Goal: Information Seeking & Learning: Learn about a topic

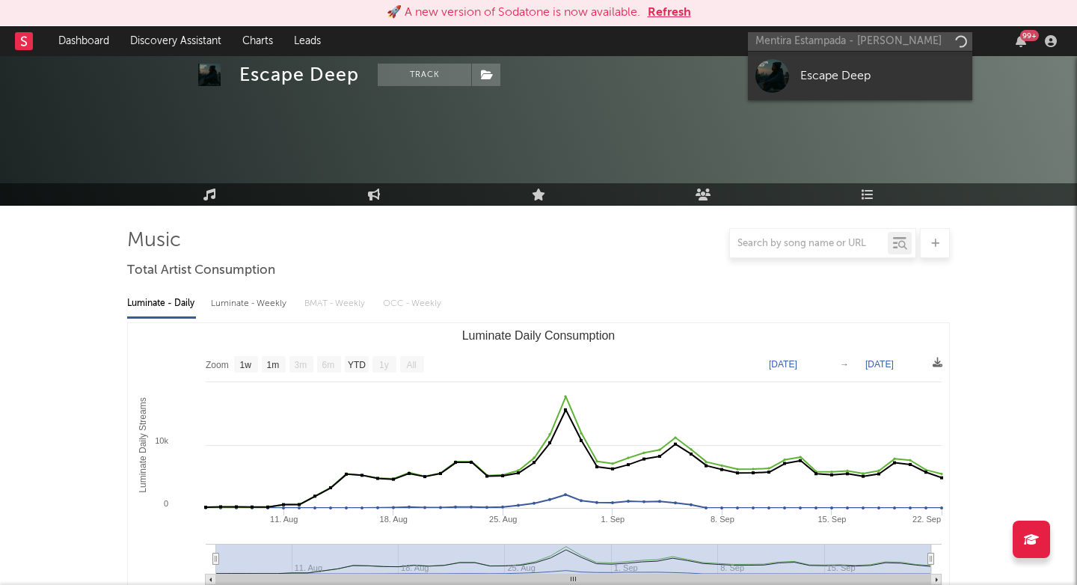
select select "1w"
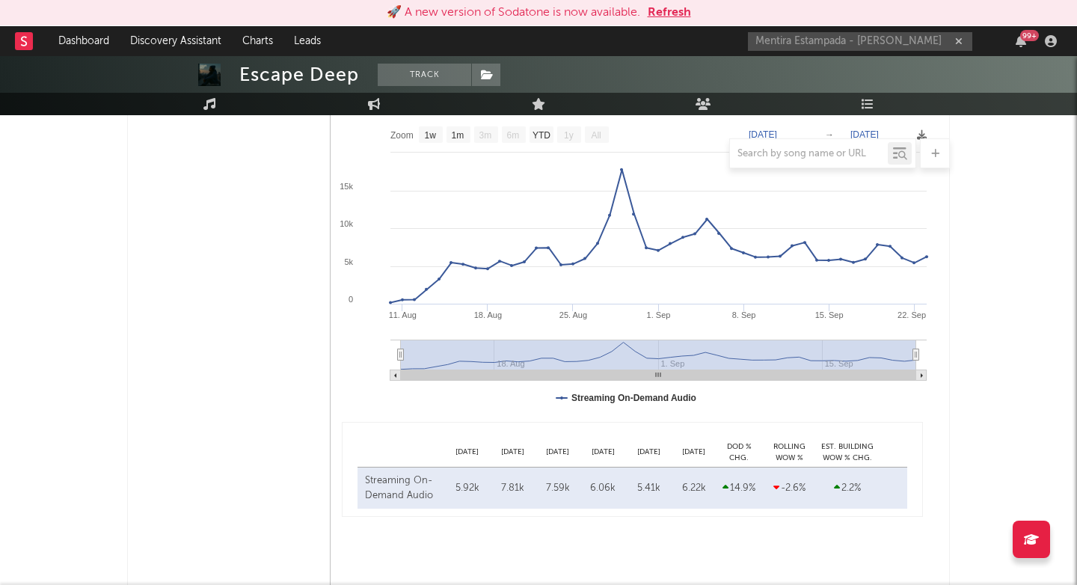
click at [859, 40] on input "Mentira Estampada - [PERSON_NAME]" at bounding box center [860, 41] width 224 height 19
click at [853, 40] on input "Mentira Estampada [PERSON_NAME]" at bounding box center [860, 41] width 224 height 19
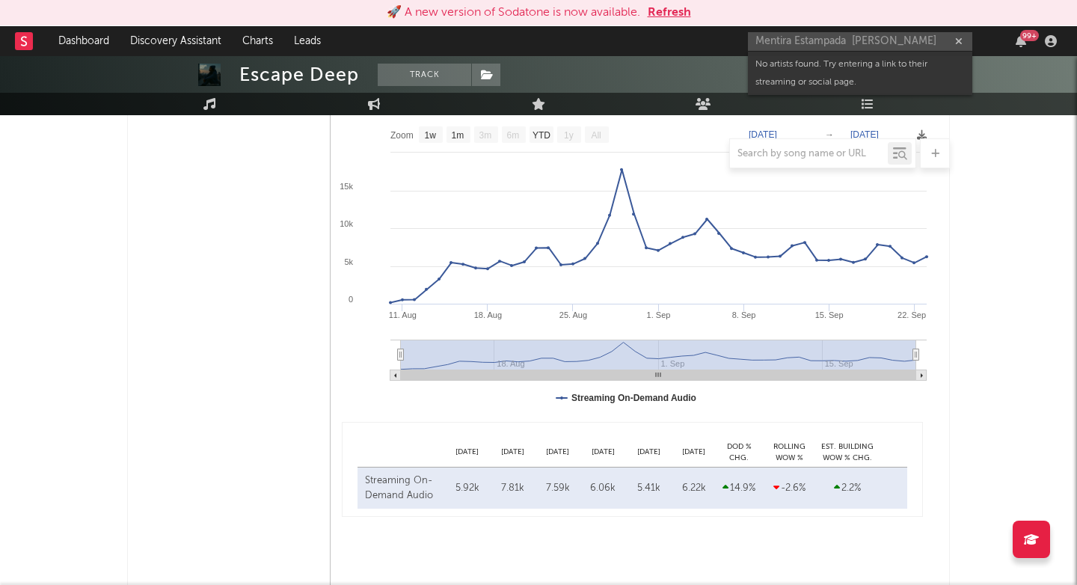
click at [853, 40] on input "Mentira Estampada [PERSON_NAME]" at bounding box center [860, 41] width 224 height 19
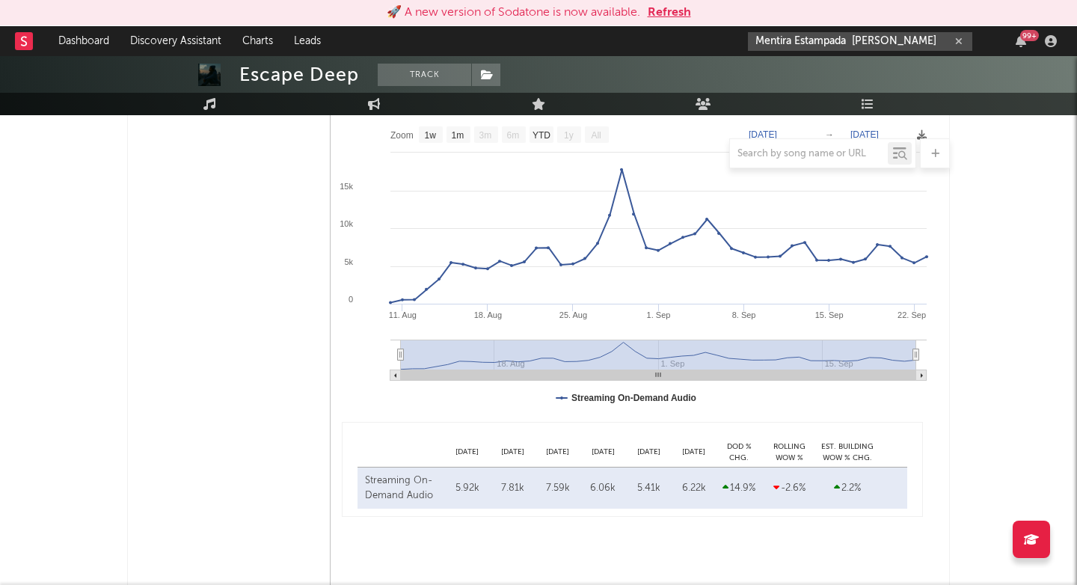
paste input "[URL][DOMAIN_NAME]"
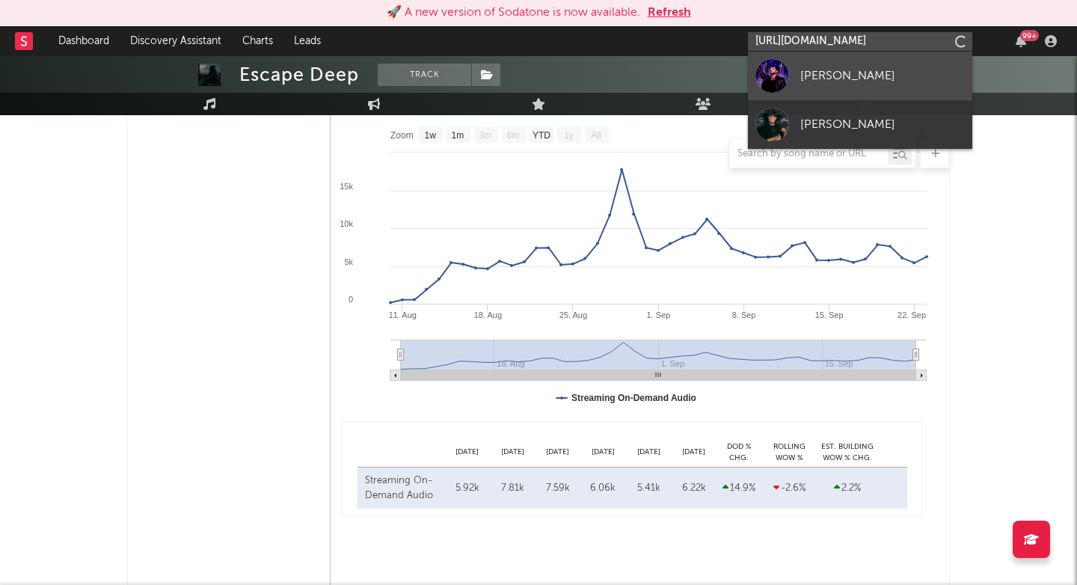
type input "[URL][DOMAIN_NAME]"
click at [775, 70] on div at bounding box center [772, 76] width 34 height 34
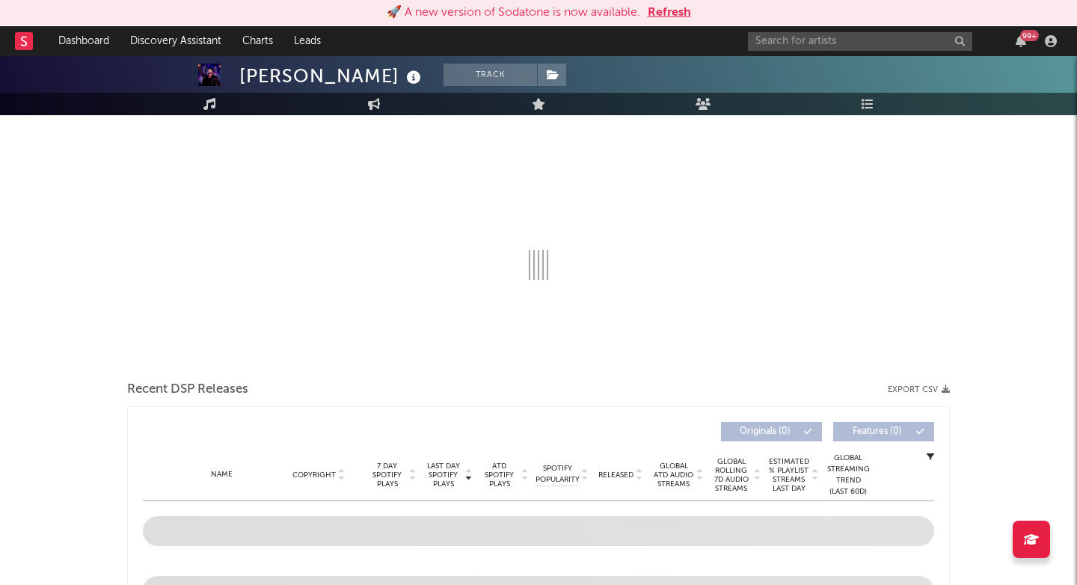
select select "6m"
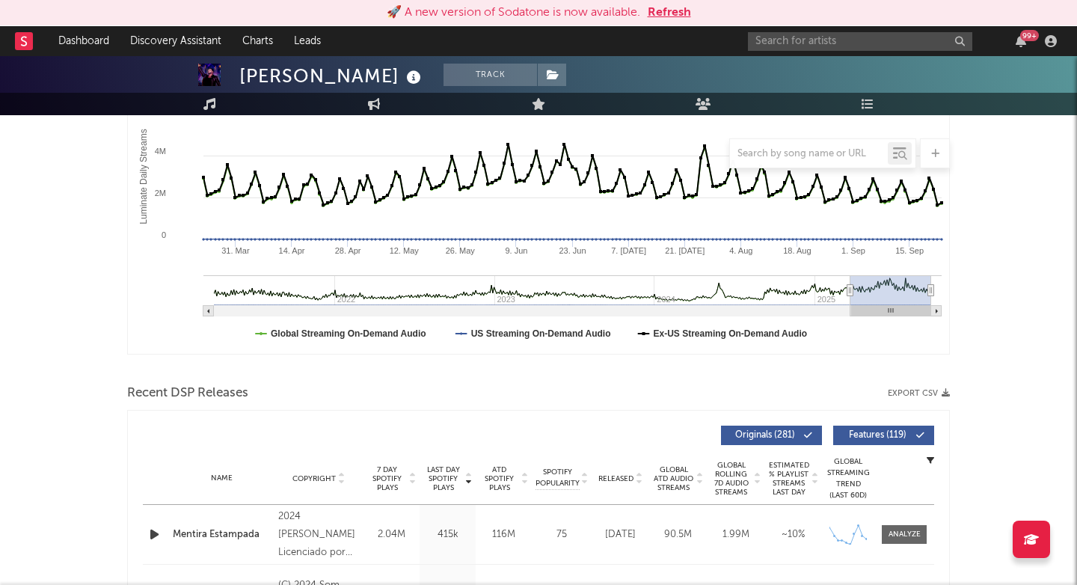
scroll to position [514, 0]
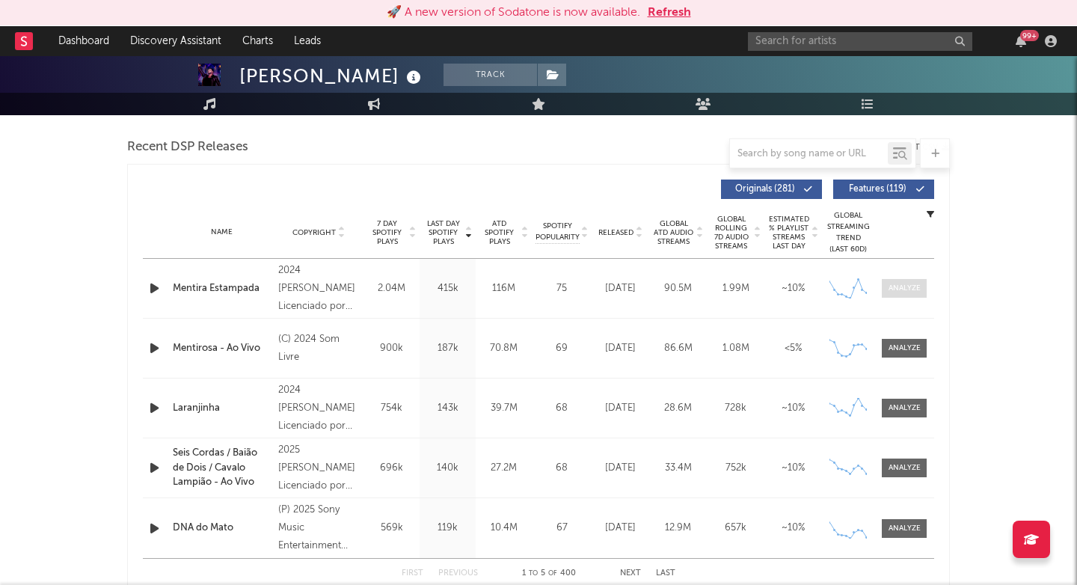
click at [903, 288] on div at bounding box center [904, 288] width 32 height 11
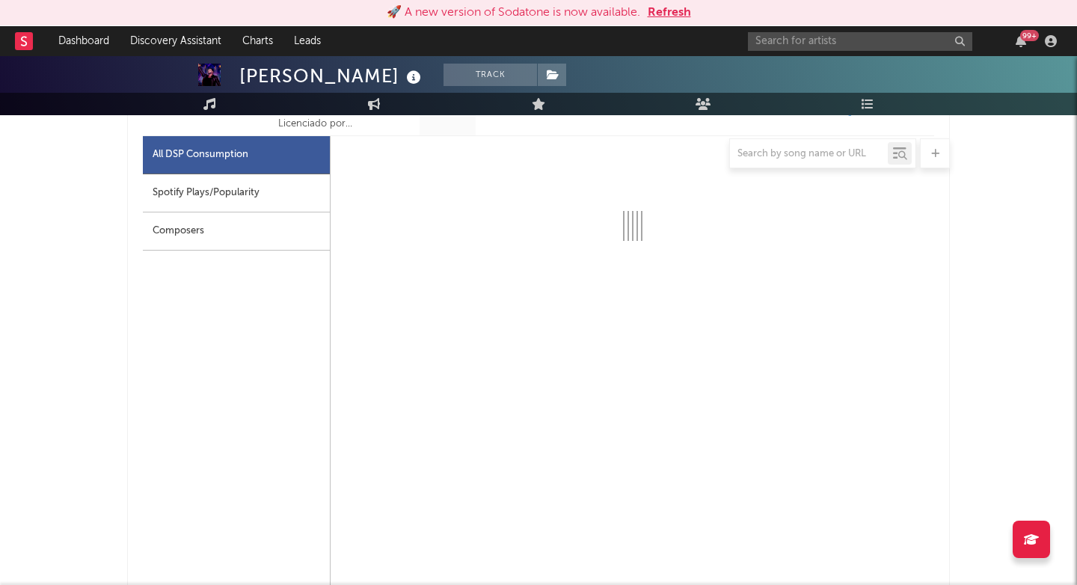
scroll to position [697, 0]
select select "6m"
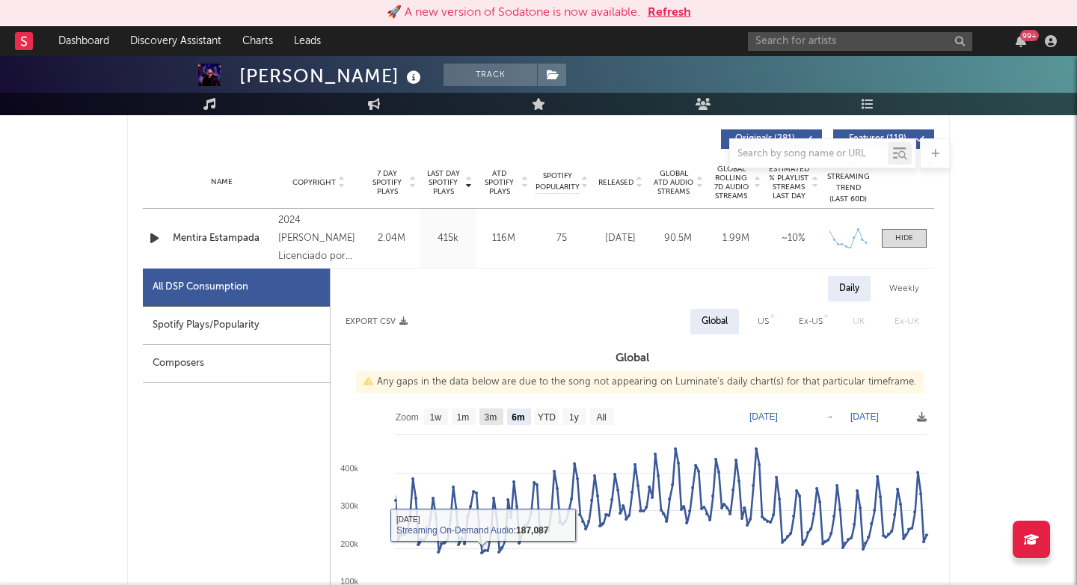
scroll to position [556, 0]
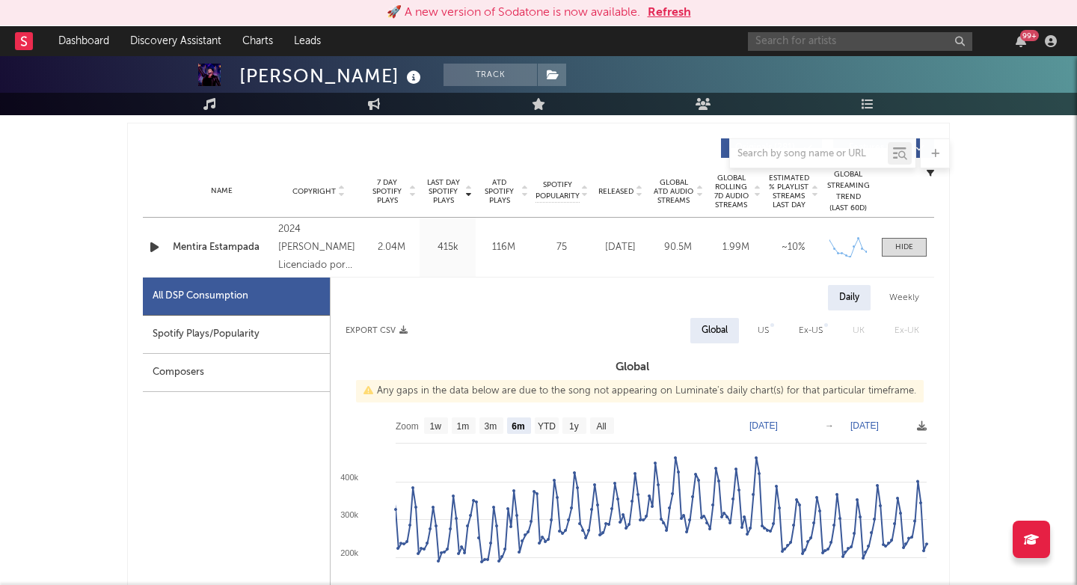
click at [762, 39] on input "text" at bounding box center [860, 41] width 224 height 19
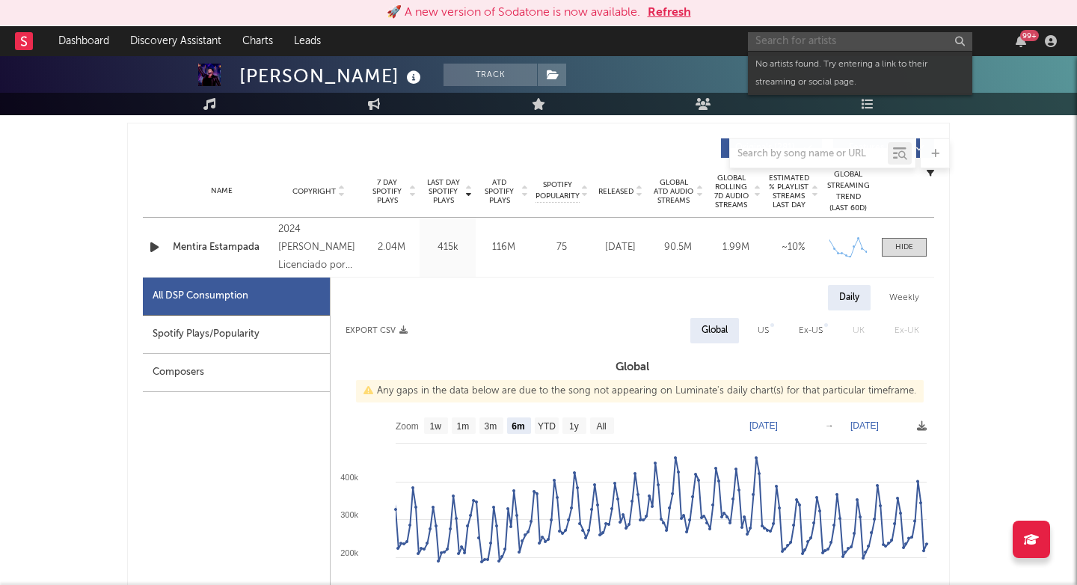
paste input "https://open.spotify.com/track/5HE0pAUxO6poQvNVtCFd06"
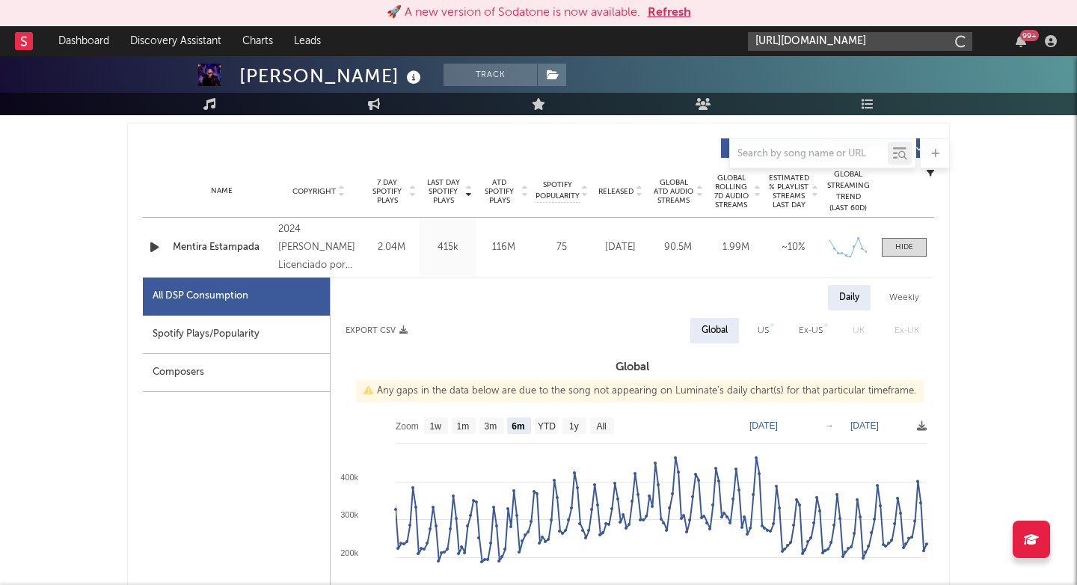
paste input "06"
click at [906, 40] on input "https://open.spotify.com/track/5HE0pAUxO6poQvNVtCFd0" at bounding box center [860, 41] width 224 height 19
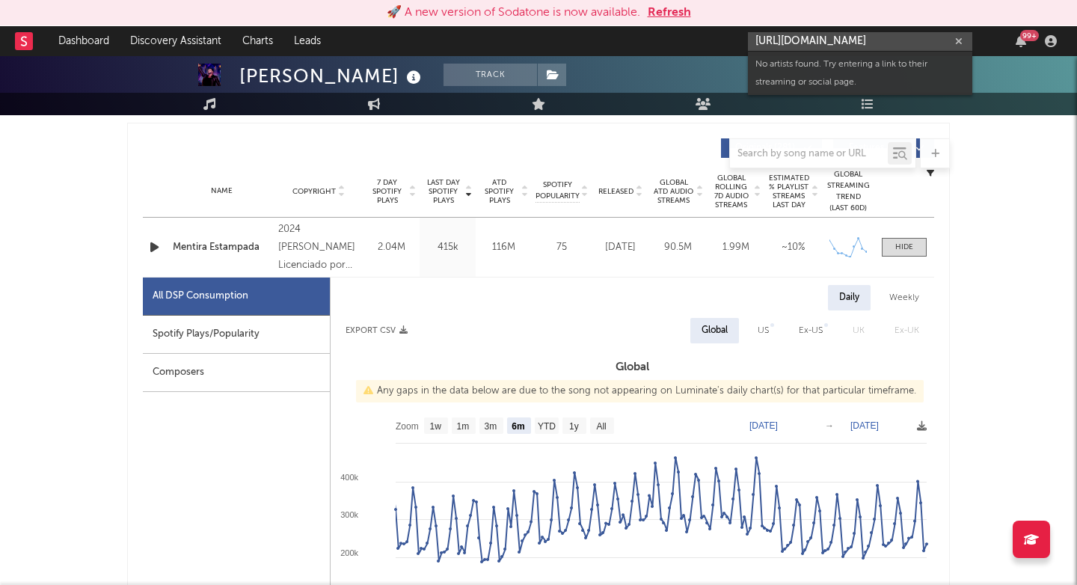
click at [906, 40] on input "https://open.spotify.com/track/5HE0pAUxO6poQvNVtCFd0" at bounding box center [860, 41] width 224 height 19
paste input "6"
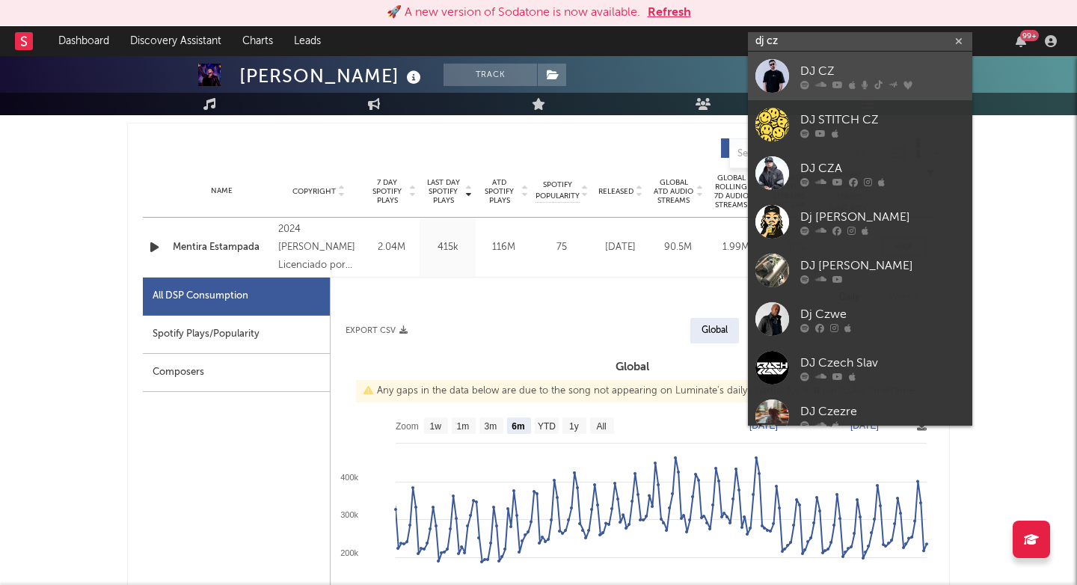
type input "dj cz"
click at [885, 80] on div at bounding box center [882, 84] width 165 height 9
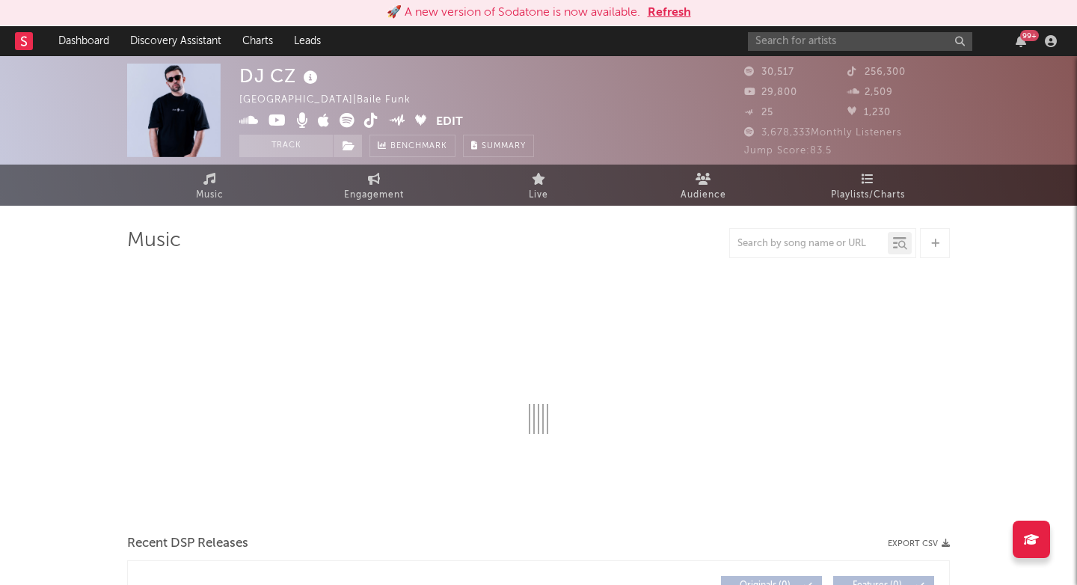
select select "6m"
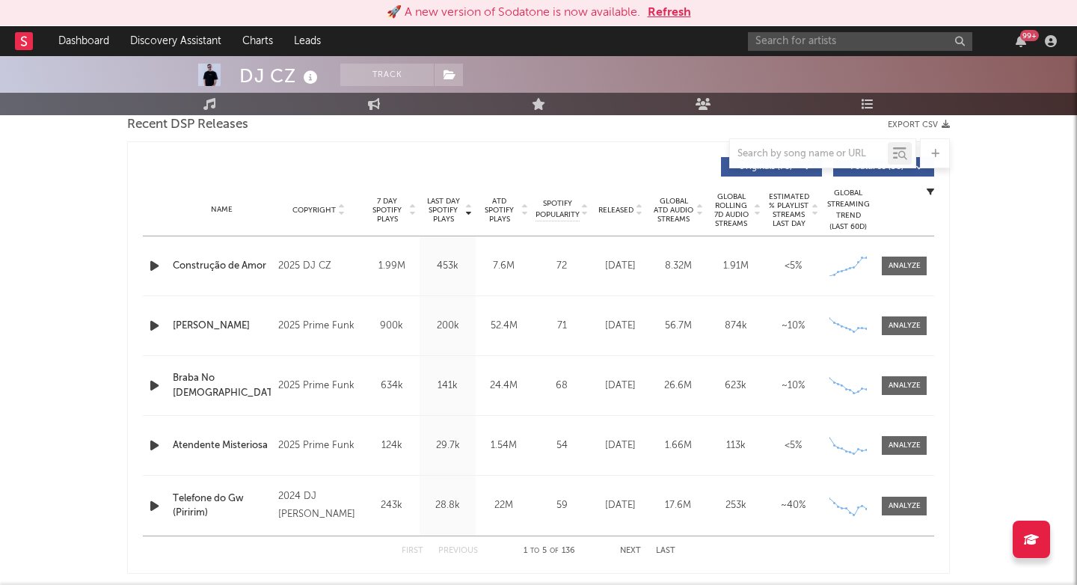
scroll to position [588, 0]
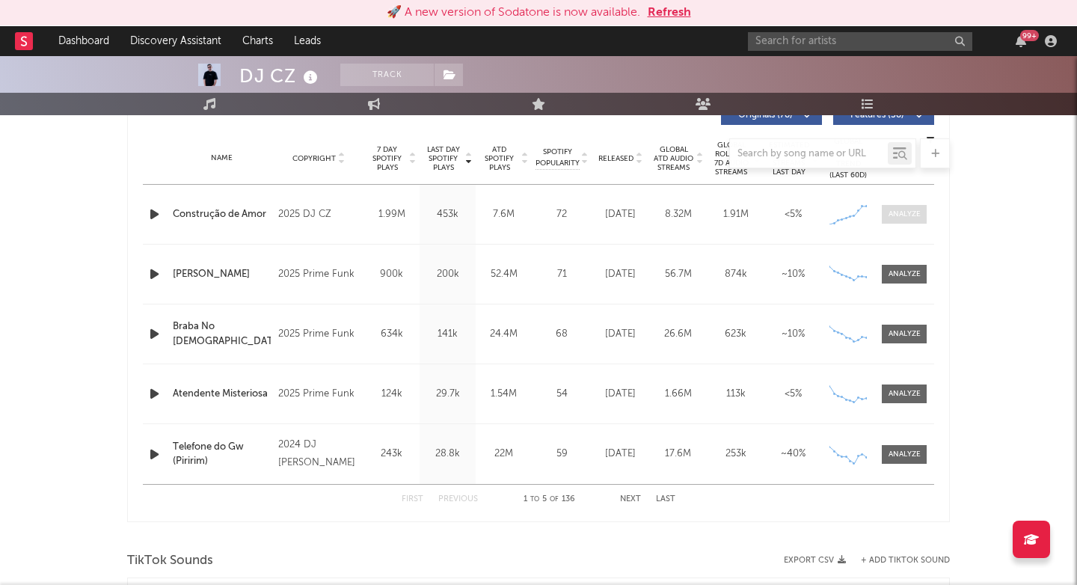
click at [894, 222] on span at bounding box center [904, 214] width 45 height 19
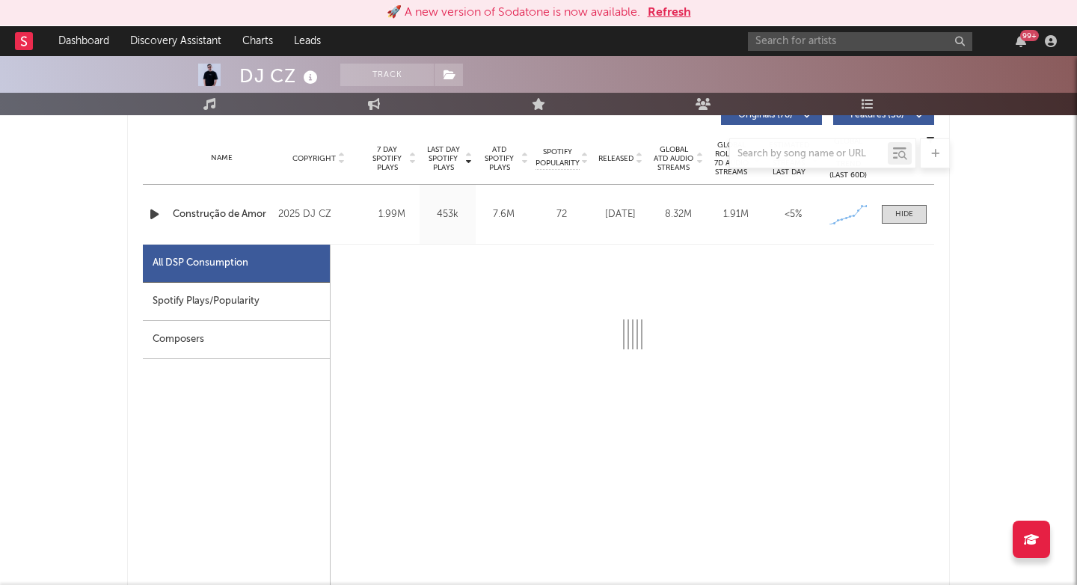
select select "1w"
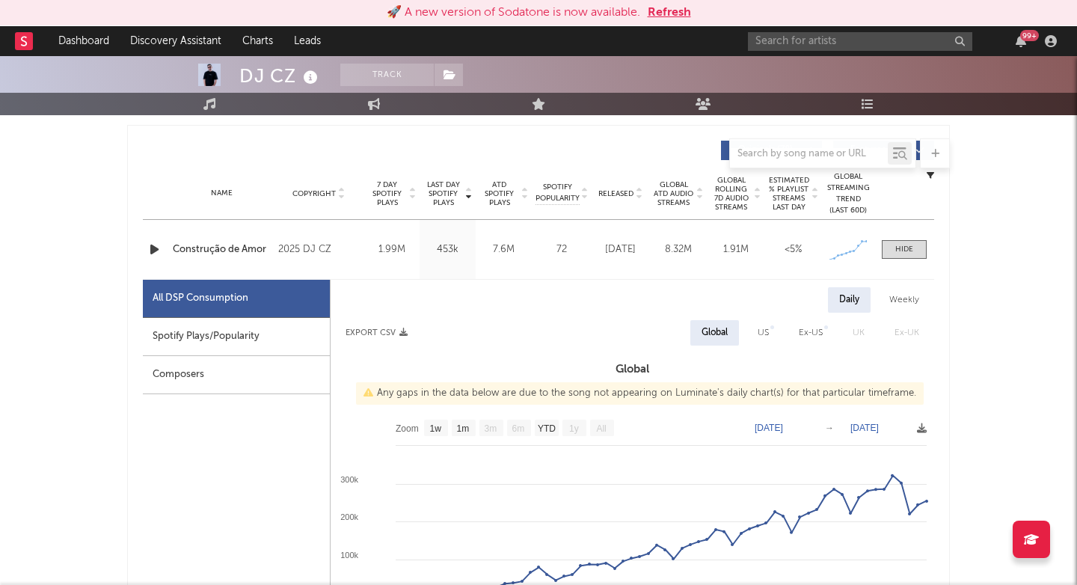
scroll to position [550, 0]
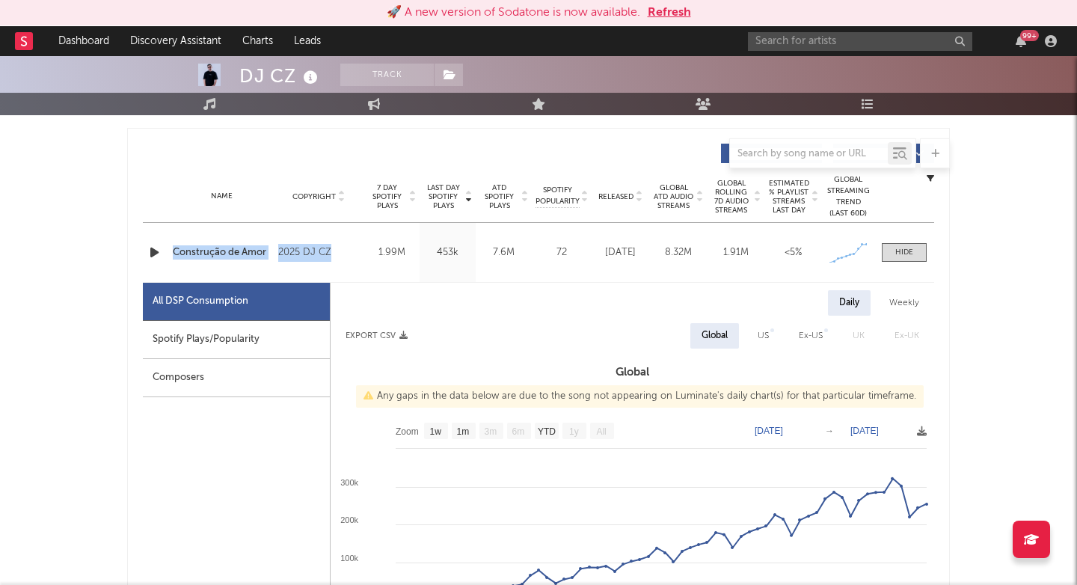
drag, startPoint x: 185, startPoint y: 239, endPoint x: 292, endPoint y: 257, distance: 107.8
click at [292, 257] on div "Name Construção de Amor Copyright 2025 DJ CZ Label DJ CZ Album Names Construção…" at bounding box center [538, 252] width 791 height 59
copy div "Construção de Amor Copyright 2025 DJ CZ"
click at [833, 35] on input "text" at bounding box center [860, 41] width 224 height 19
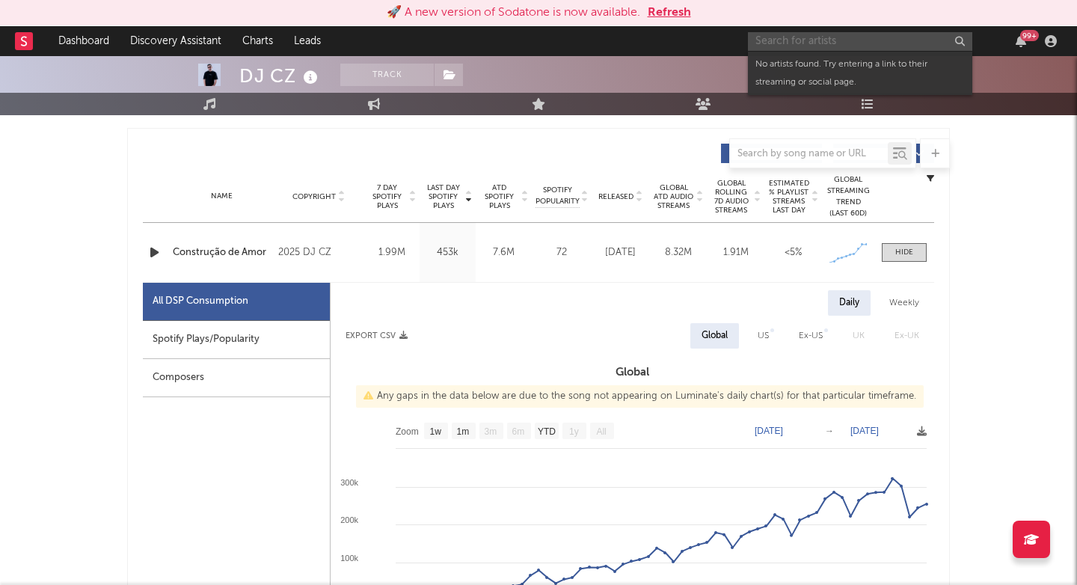
paste input "https://open.spotify.com/track/3BUks2eZbOvjlLwMGf3rtl"
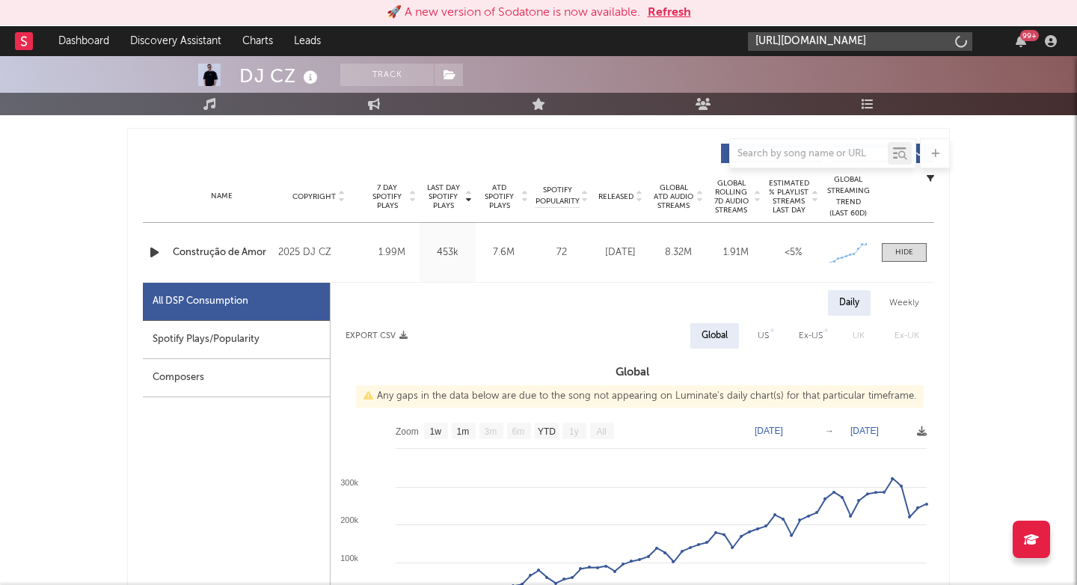
paste input "DJ Petroski"
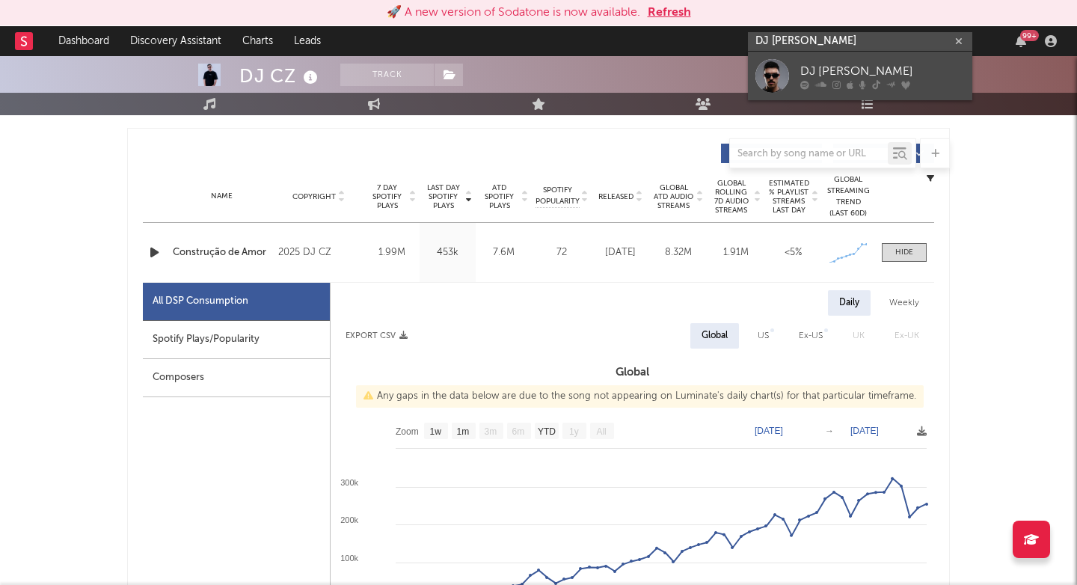
type input "DJ Petroski"
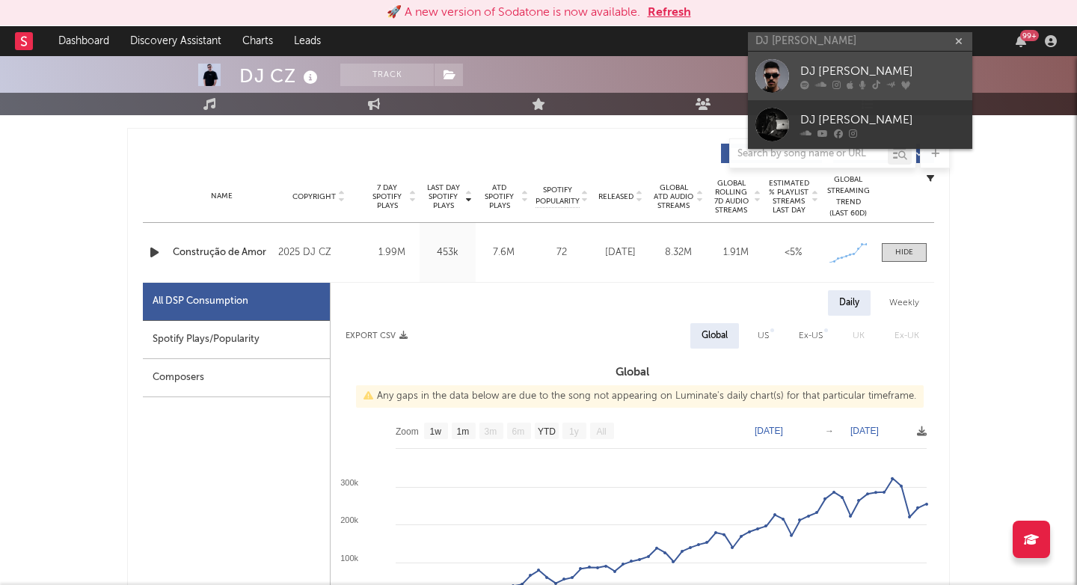
click at [823, 88] on icon at bounding box center [820, 84] width 11 height 9
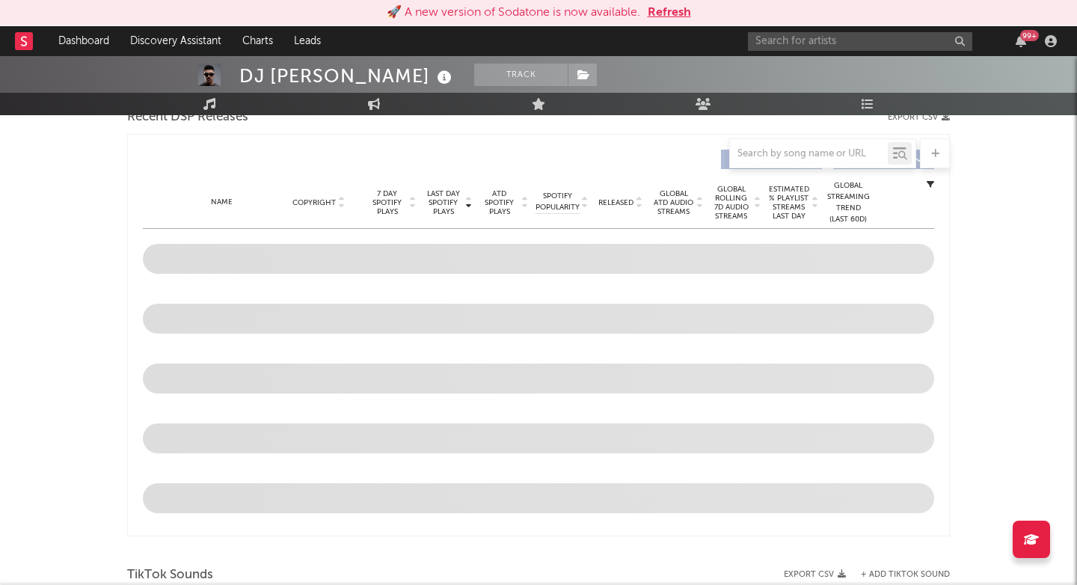
select select "6m"
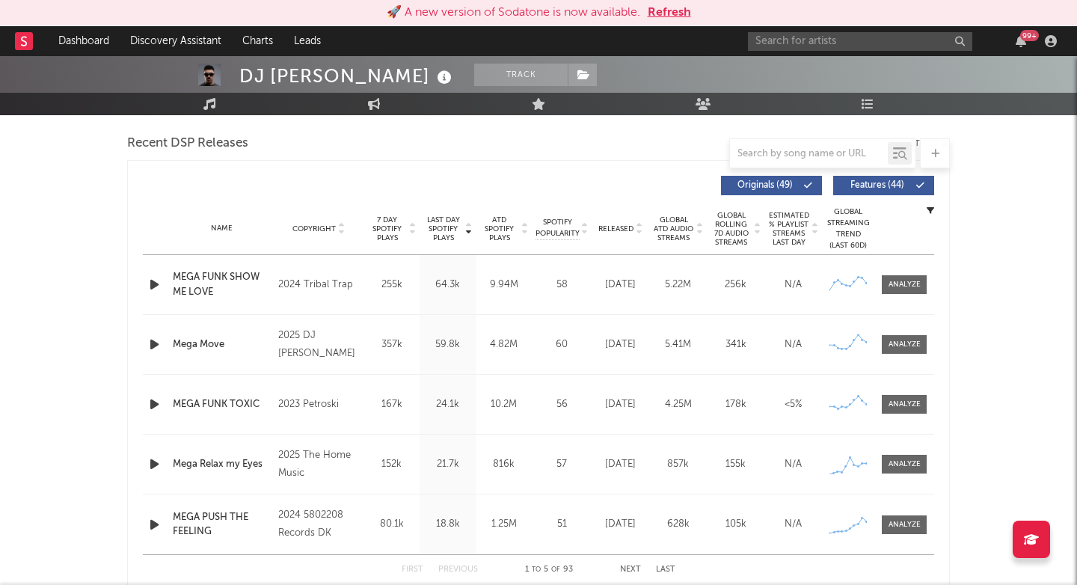
scroll to position [520, 0]
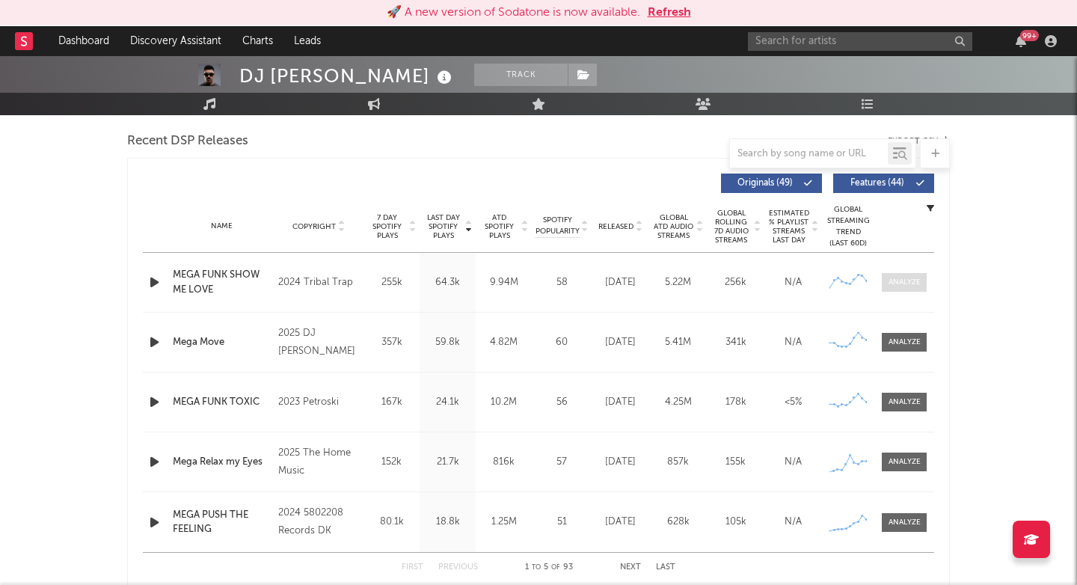
click at [906, 281] on div at bounding box center [904, 282] width 32 height 11
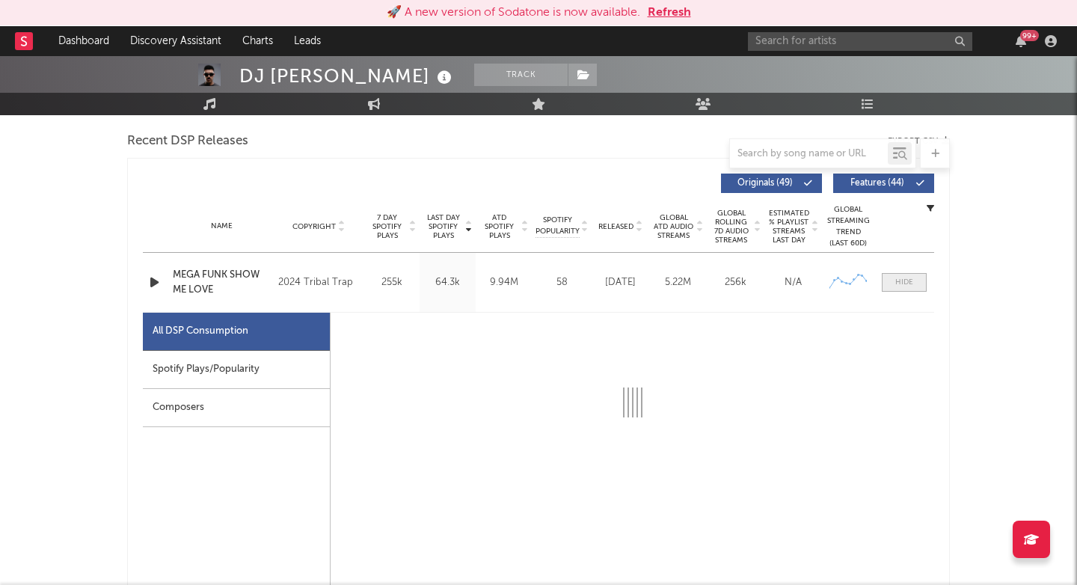
click at [906, 281] on div at bounding box center [904, 282] width 18 height 11
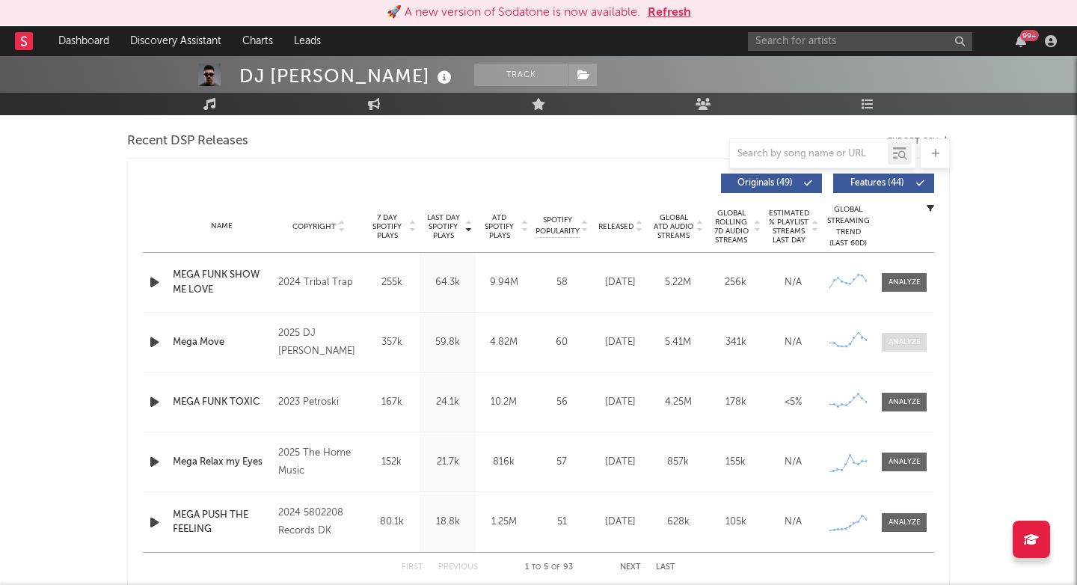
click at [906, 348] on span at bounding box center [904, 342] width 45 height 19
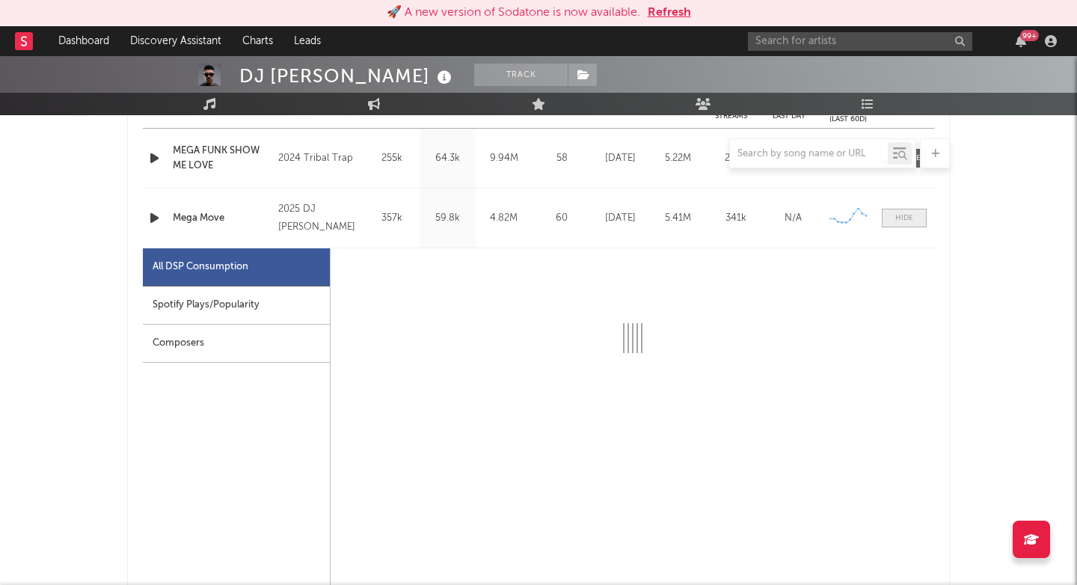
select select "6m"
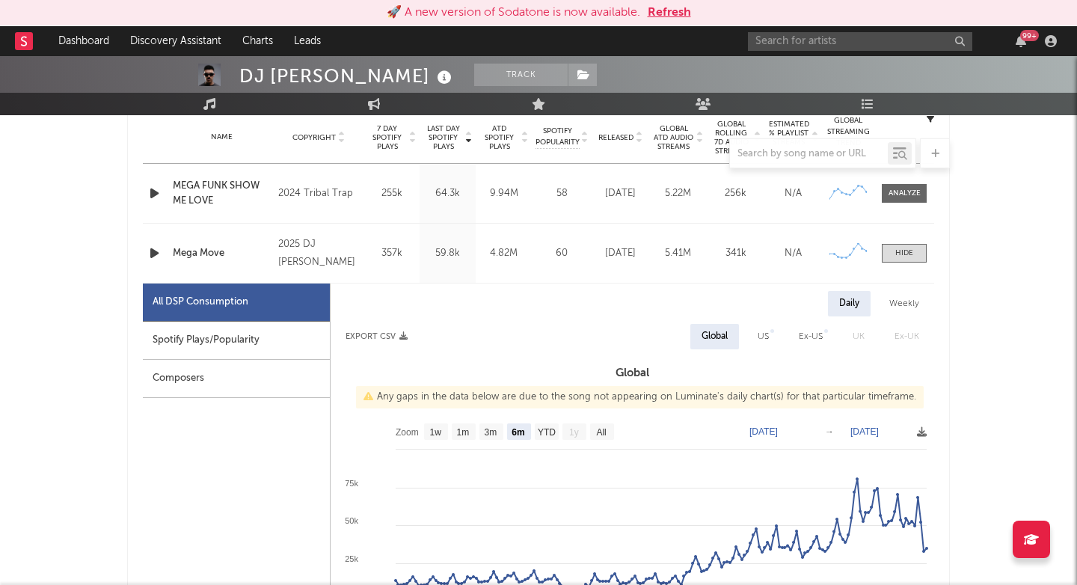
scroll to position [585, 0]
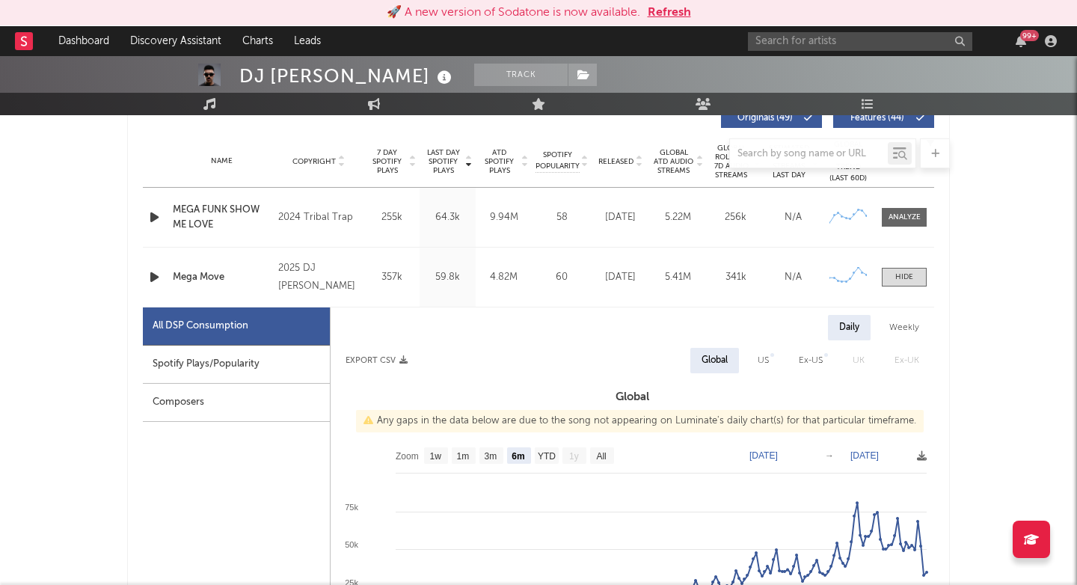
click at [448, 160] on div at bounding box center [538, 153] width 823 height 30
click at [445, 175] on div "Name Copyright Label Album Names Composer Names 7 Day Spotify Plays Last Day Sp…" at bounding box center [538, 161] width 791 height 52
click at [445, 165] on div at bounding box center [538, 153] width 823 height 30
click at [445, 169] on span "Last Day Spotify Plays" at bounding box center [443, 161] width 40 height 27
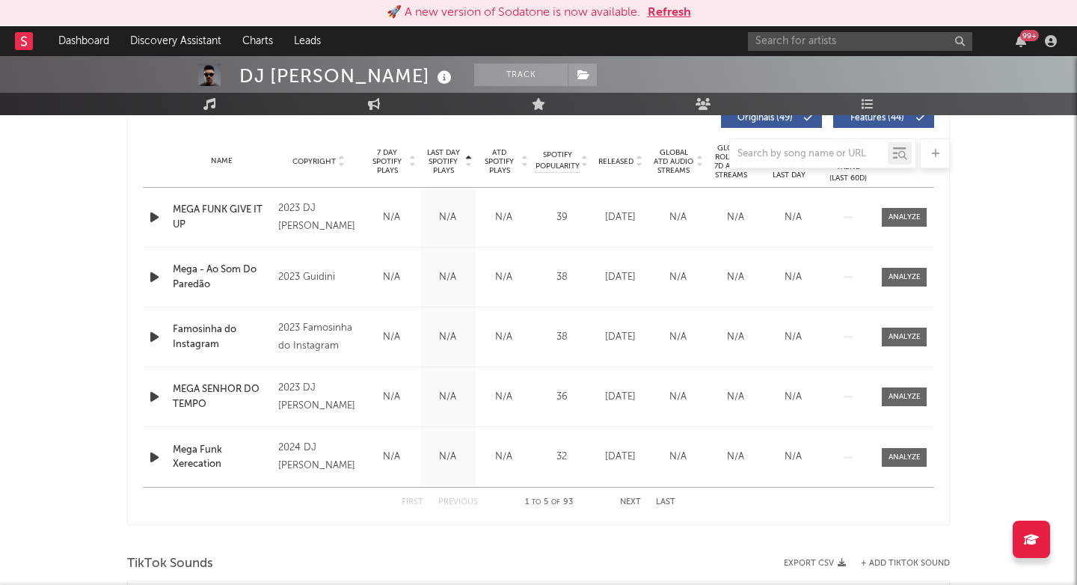
click at [445, 169] on span "Last Day Spotify Plays" at bounding box center [443, 161] width 40 height 27
select select "6m"
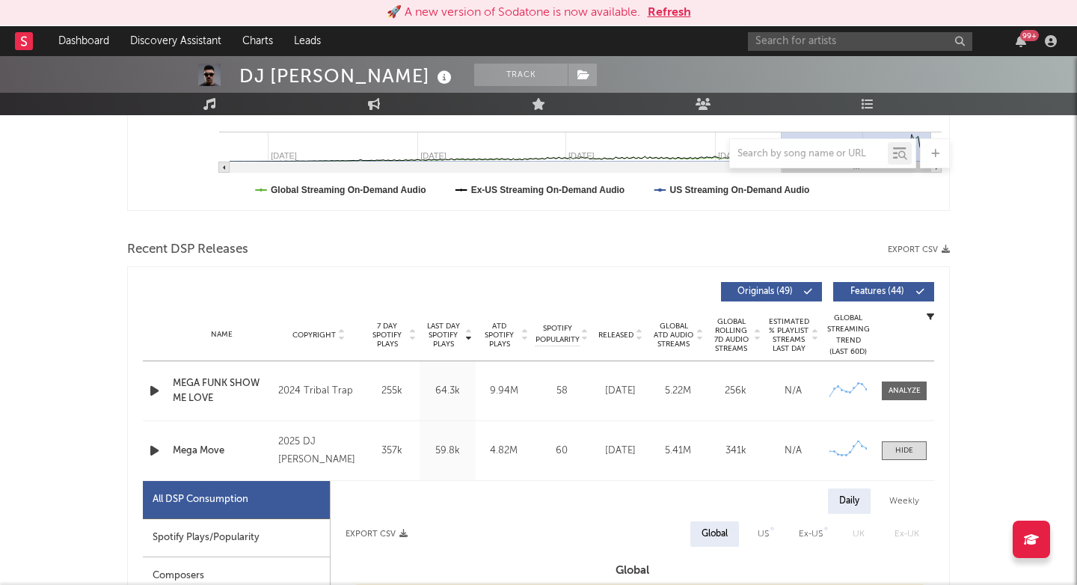
scroll to position [468, 0]
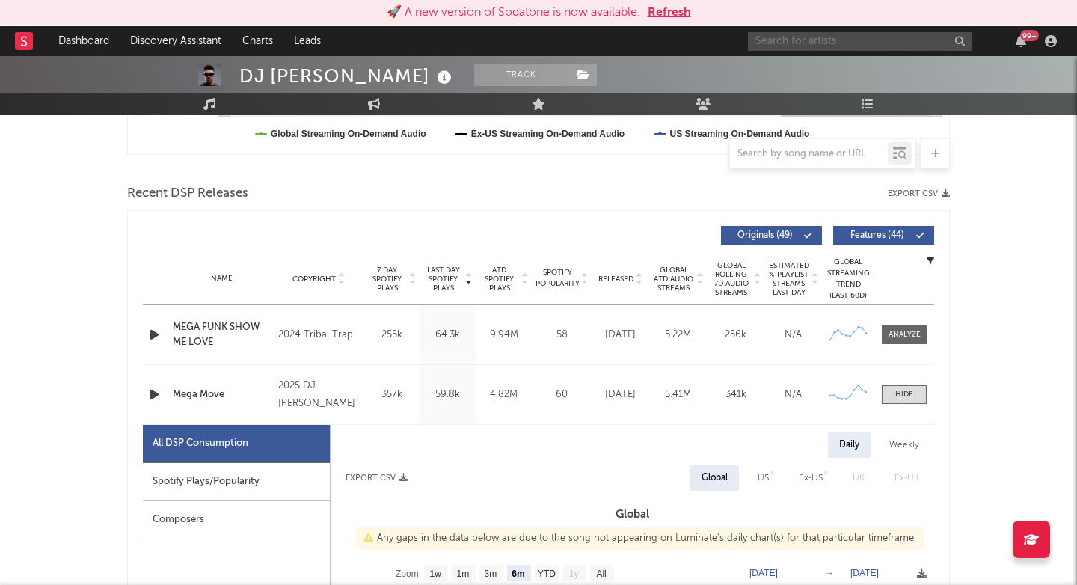
click at [773, 35] on input "text" at bounding box center [860, 41] width 224 height 19
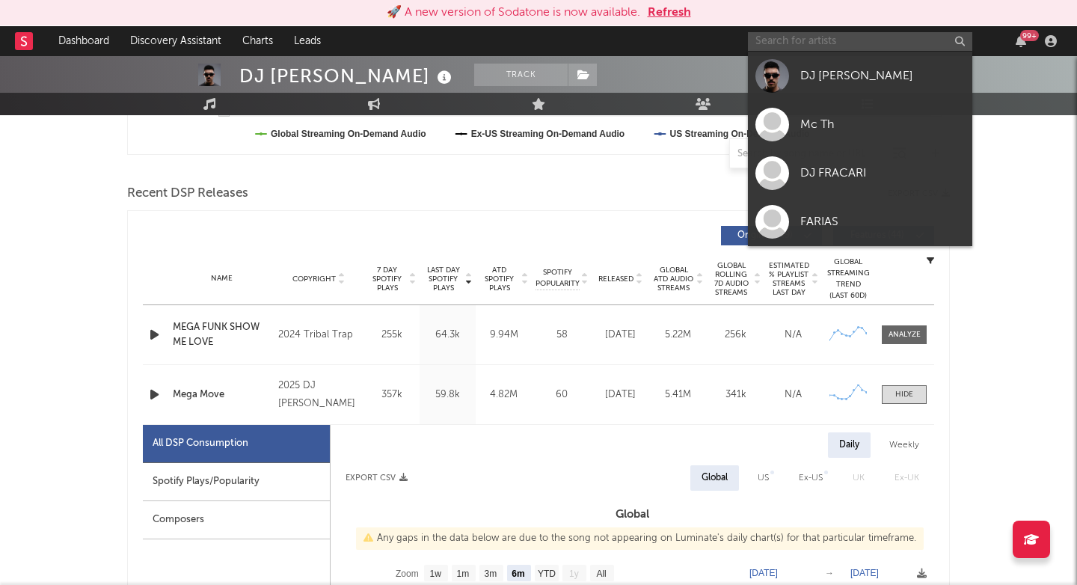
paste input "https://open.spotify.com/track/4G7bbgD2DHORU4frrWoCXp?si=v88wwbfcQbCWGxMk9dDMAw"
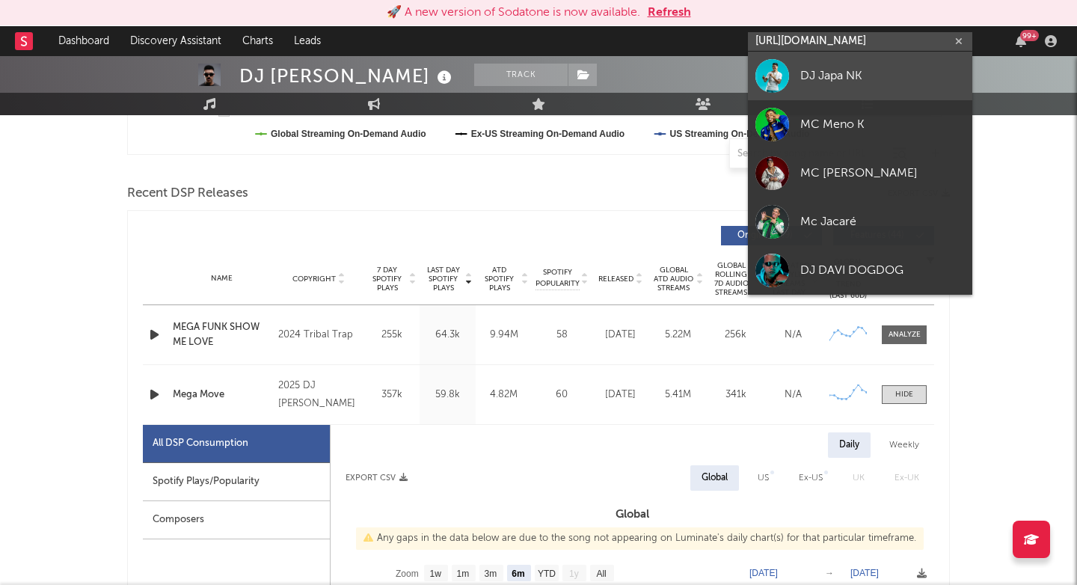
type input "https://open.spotify.com/track/4G7bbgD2DHORU4frrWoCXp?si=v88wwbfcQbCWGxMk9dDMA"
click at [885, 92] on link "DJ Japa NK" at bounding box center [860, 76] width 224 height 49
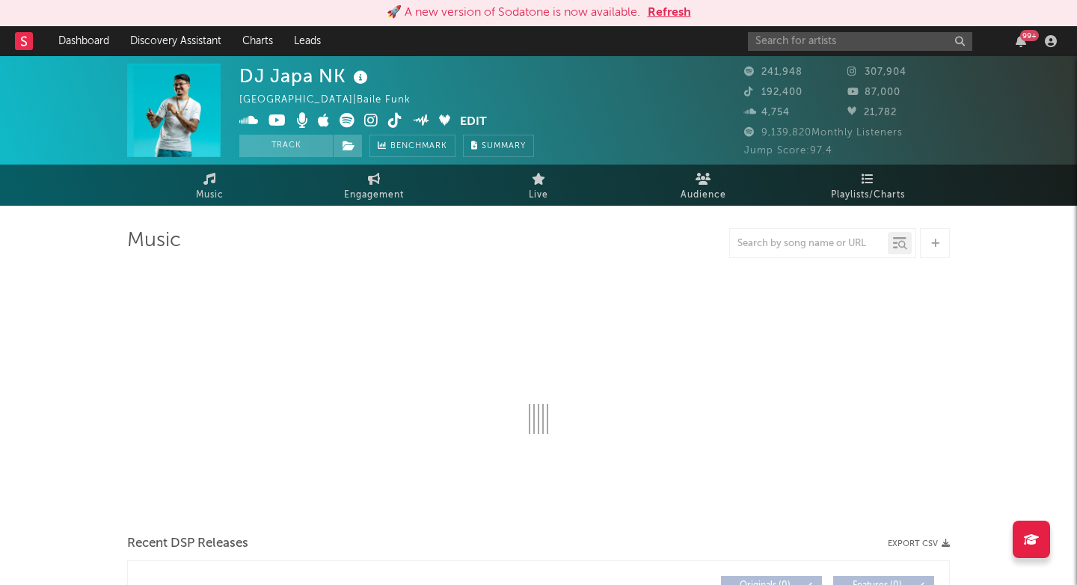
select select "6m"
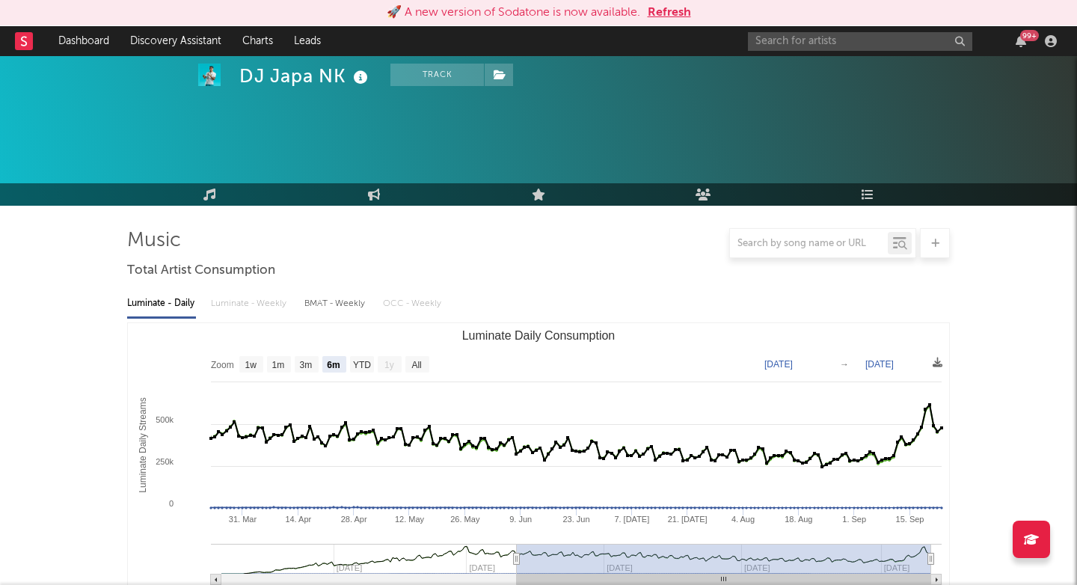
scroll to position [544, 0]
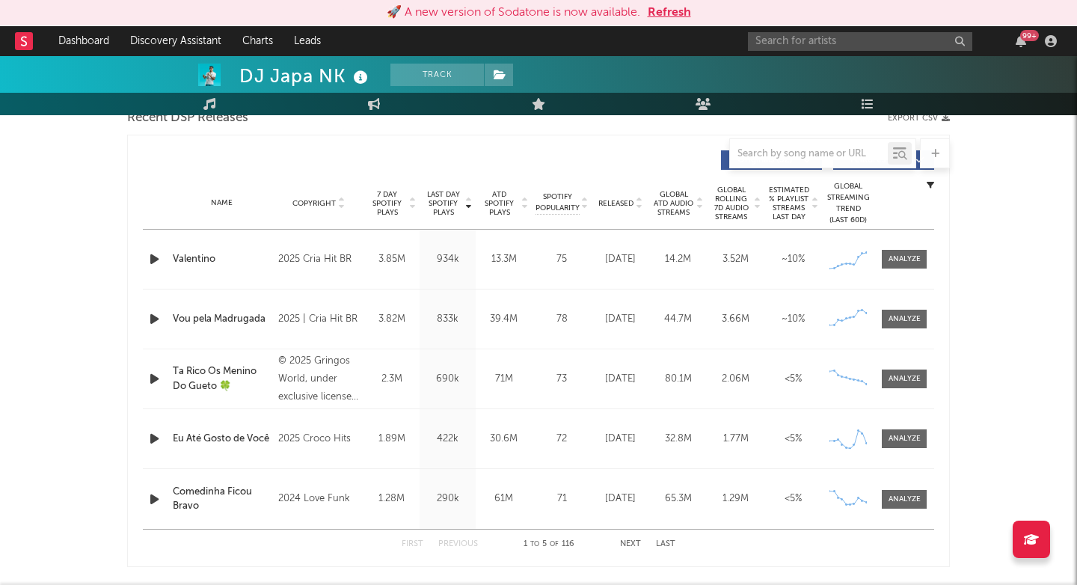
click at [450, 210] on span "Last Day Spotify Plays" at bounding box center [443, 203] width 40 height 27
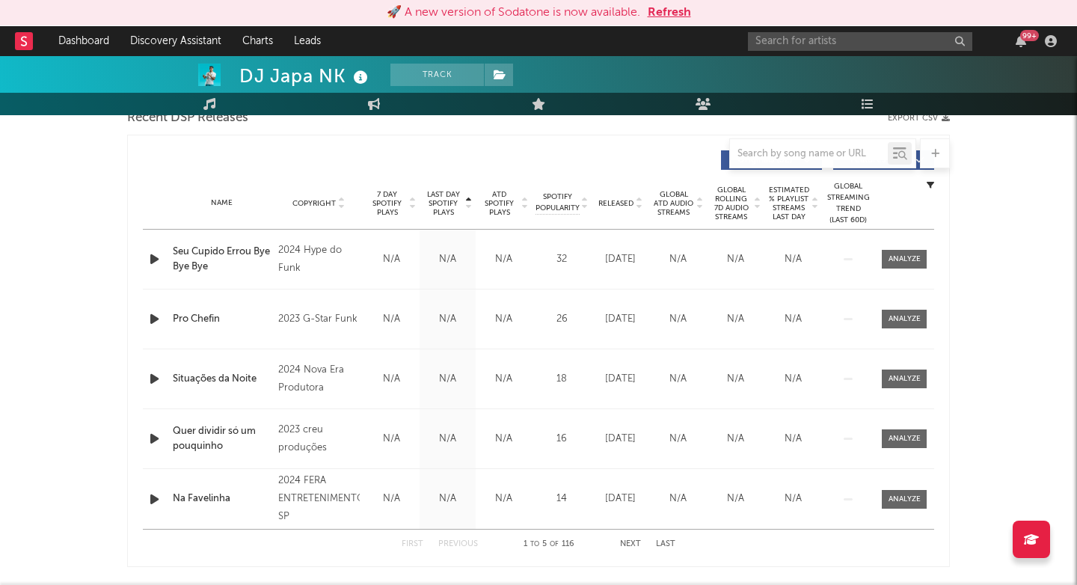
click at [450, 210] on span "Last Day Spotify Plays" at bounding box center [443, 203] width 40 height 27
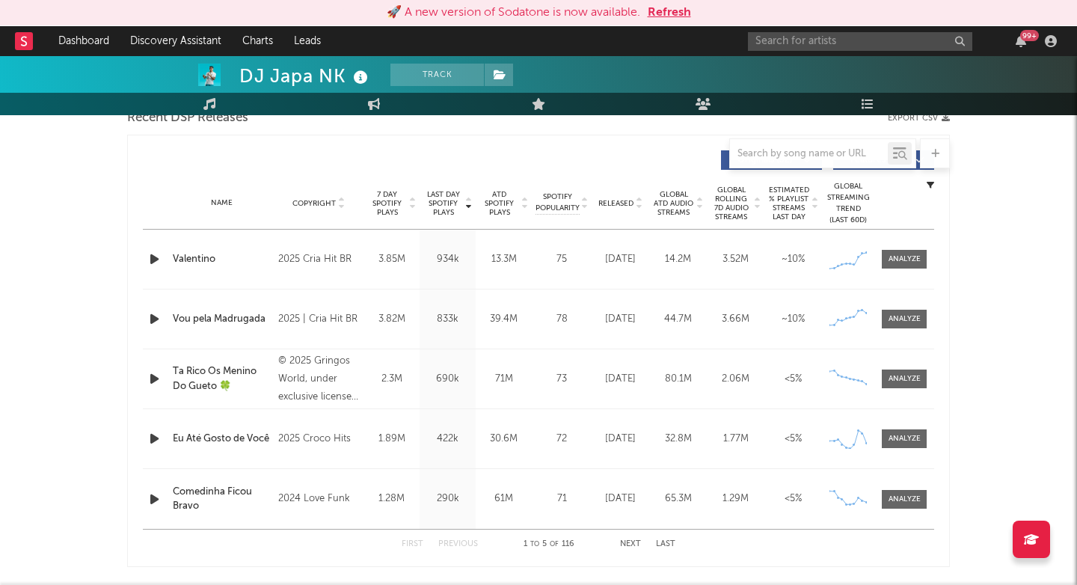
click at [606, 188] on div "Name Copyright Label Album Names Composer Names 7 Day Spotify Plays Last Day Sp…" at bounding box center [538, 203] width 791 height 52
click at [606, 199] on span "Released" at bounding box center [615, 203] width 35 height 9
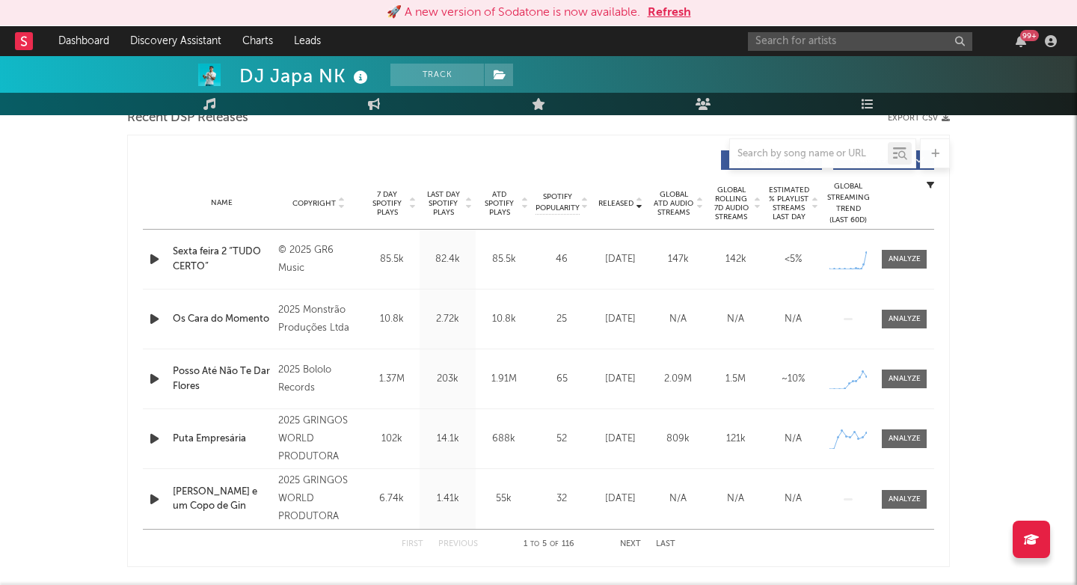
click at [900, 390] on div "Name Posso Até Não Te Dar Flores Copyright 2025 Bololo Records Label Bololo Rec…" at bounding box center [538, 378] width 791 height 59
click at [900, 386] on span at bounding box center [904, 378] width 45 height 19
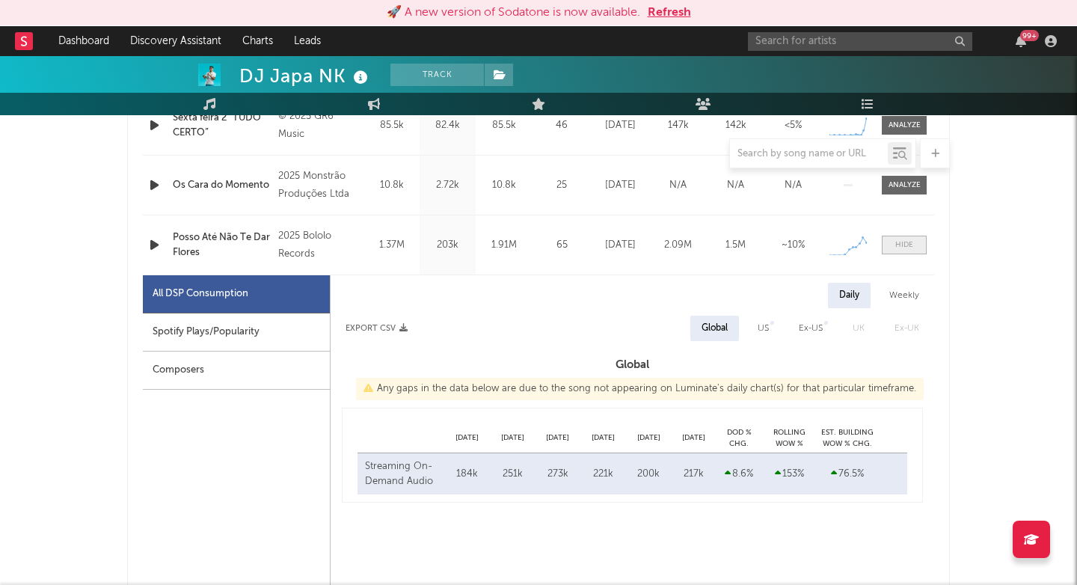
scroll to position [0, 0]
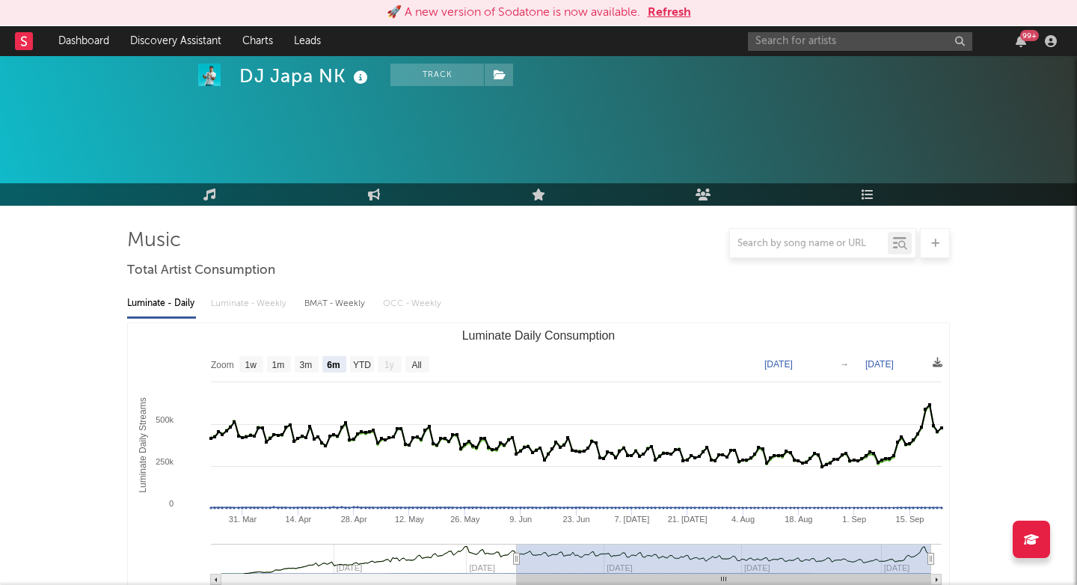
select select "1w"
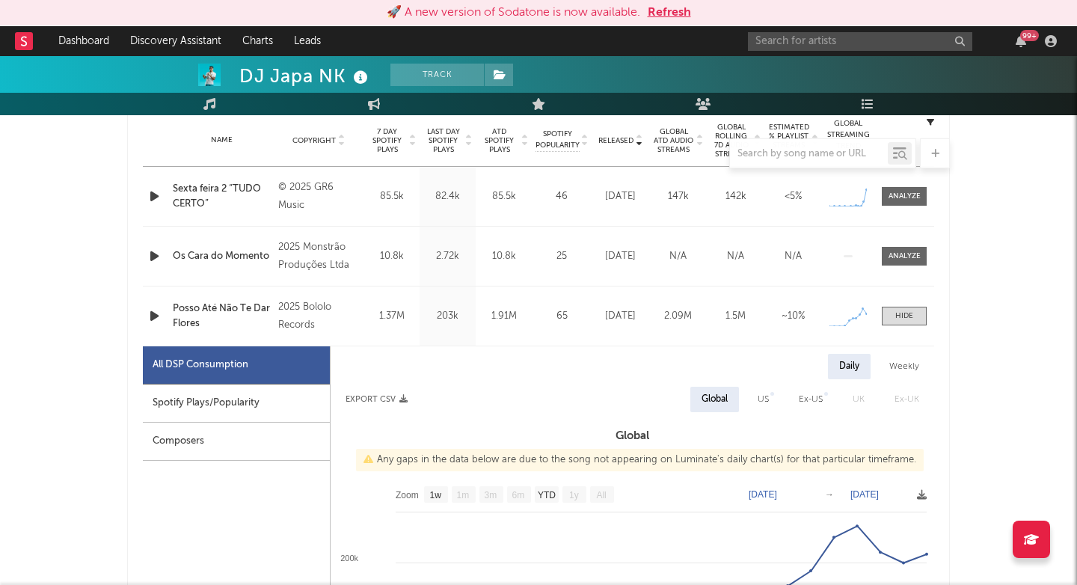
scroll to position [606, 0]
click at [785, 34] on input "text" at bounding box center [860, 41] width 224 height 19
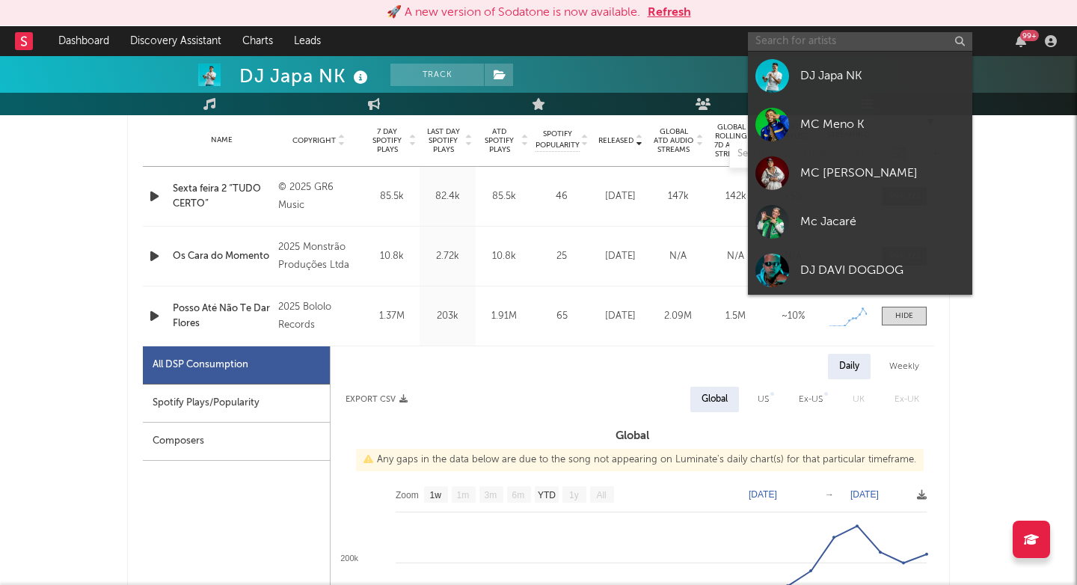
paste input "https://open.spotify.com/intl-pt/track/3p58wJmZqIc9RjsdeZ5Jfq?si=b22ac56860f245…"
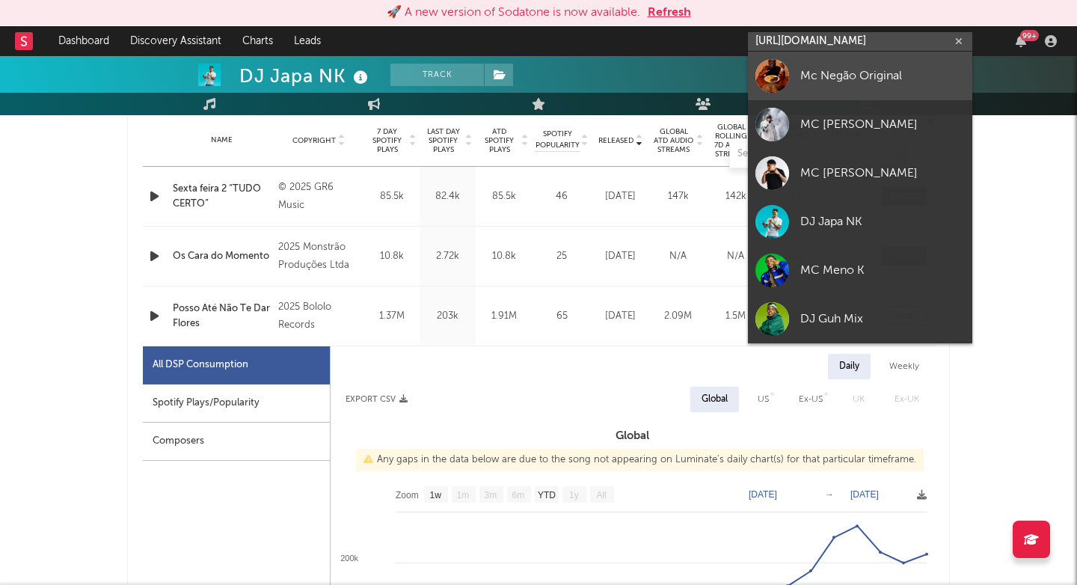
type input "https://open.spotify.com/intl-pt/track/3p58wJmZqIc9RjsdeZ5Jfq?si=b22ac56860f245…"
click at [839, 86] on link "Mc Negão Original" at bounding box center [860, 76] width 224 height 49
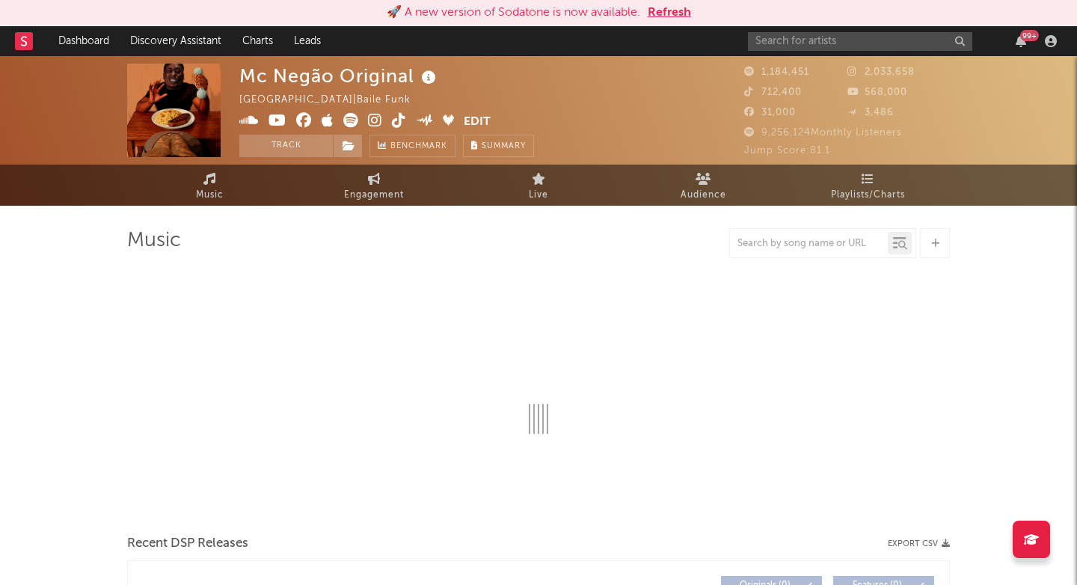
select select "6m"
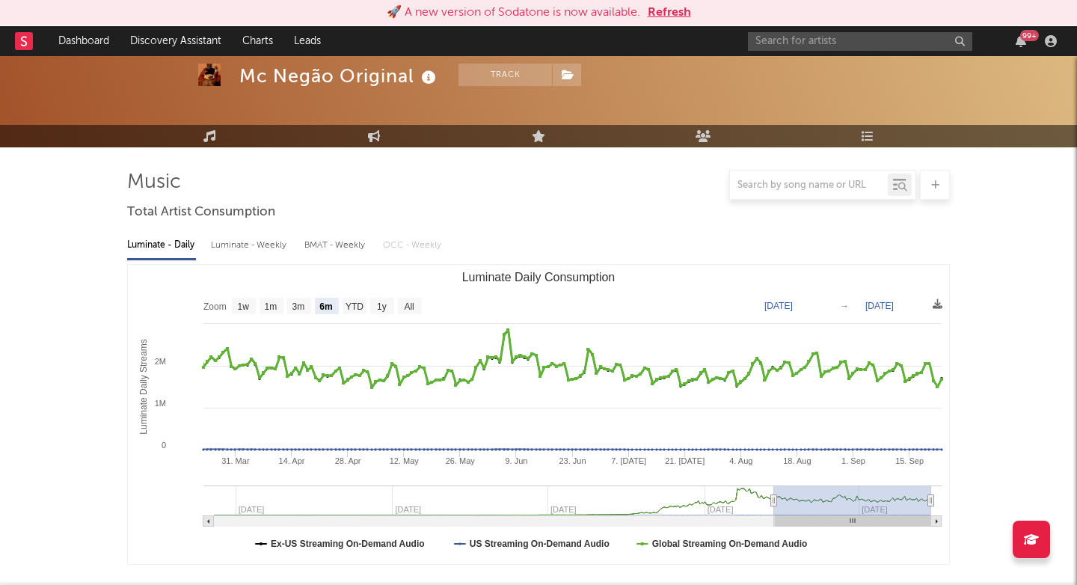
scroll to position [604, 0]
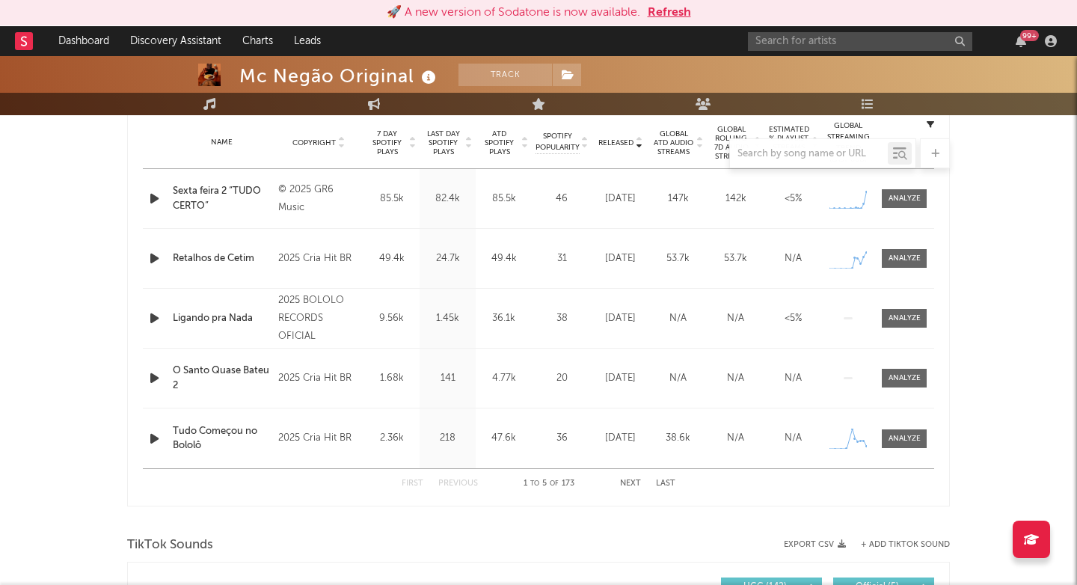
click at [447, 144] on div at bounding box center [538, 153] width 823 height 30
click at [440, 145] on div at bounding box center [538, 153] width 823 height 30
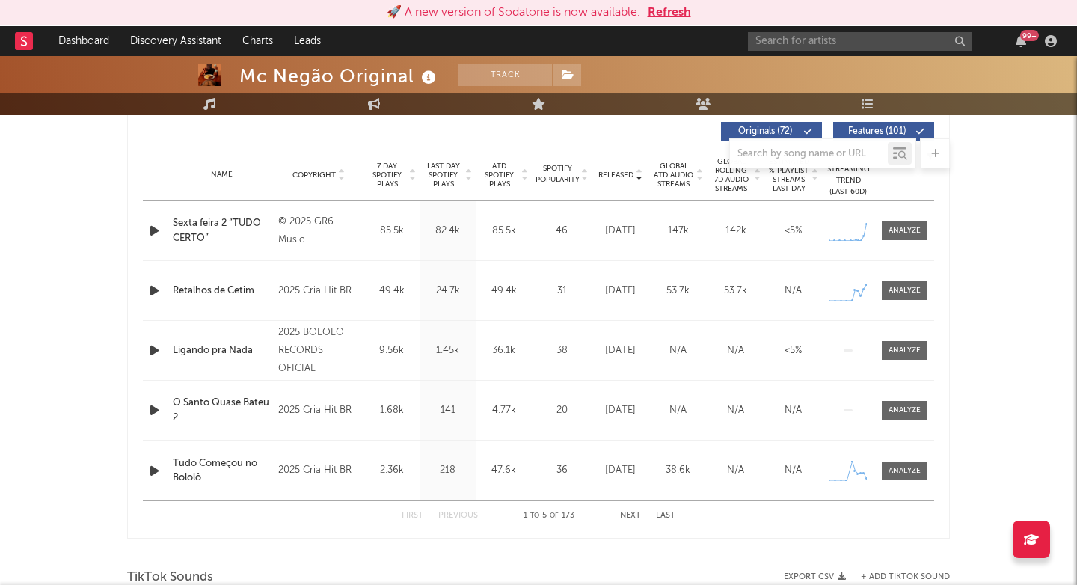
scroll to position [544, 0]
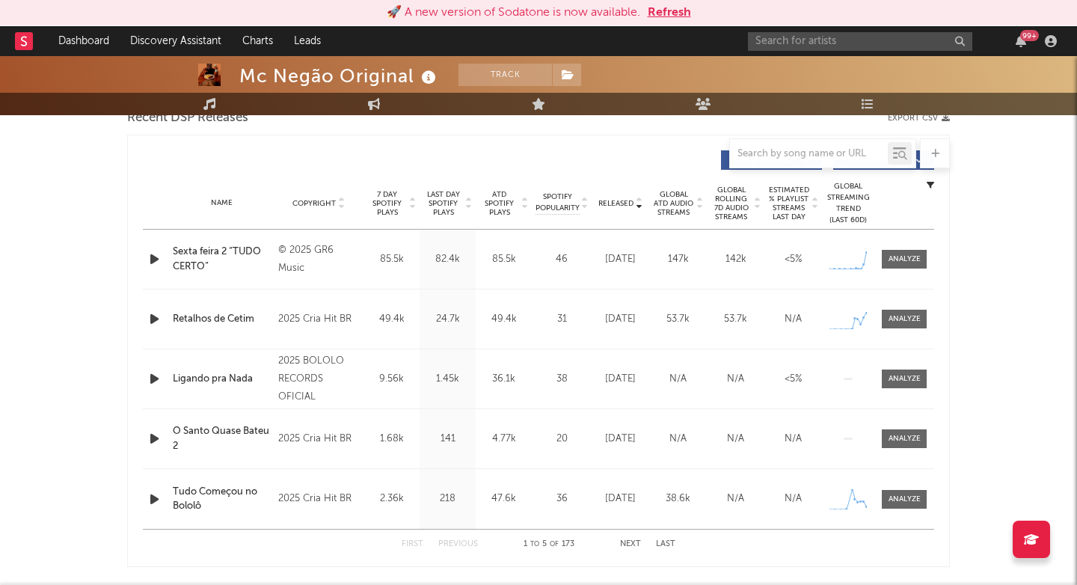
click at [443, 210] on span "Last Day Spotify Plays" at bounding box center [443, 203] width 40 height 27
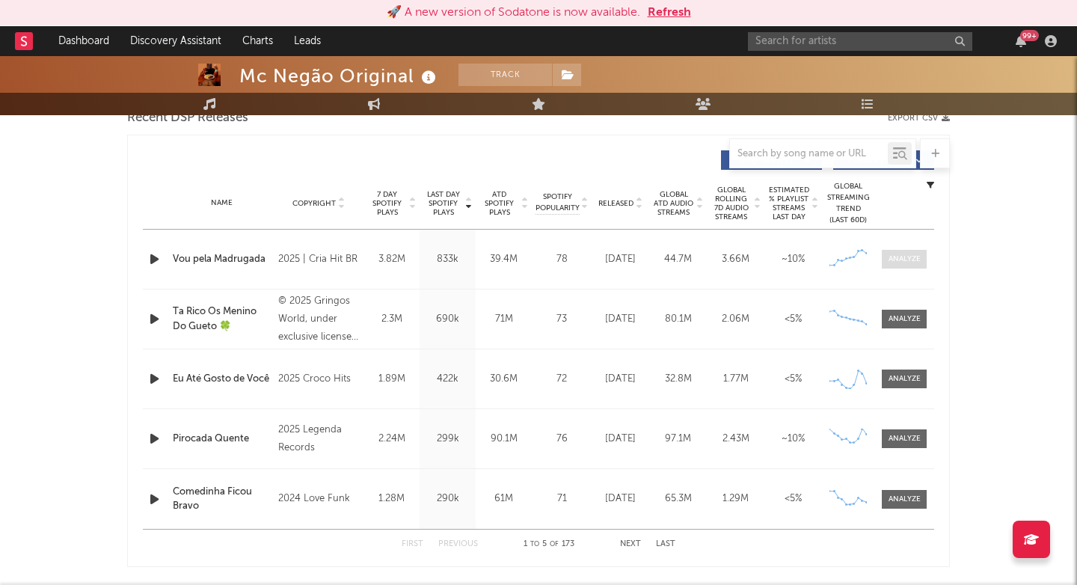
click at [897, 260] on div at bounding box center [904, 258] width 32 height 11
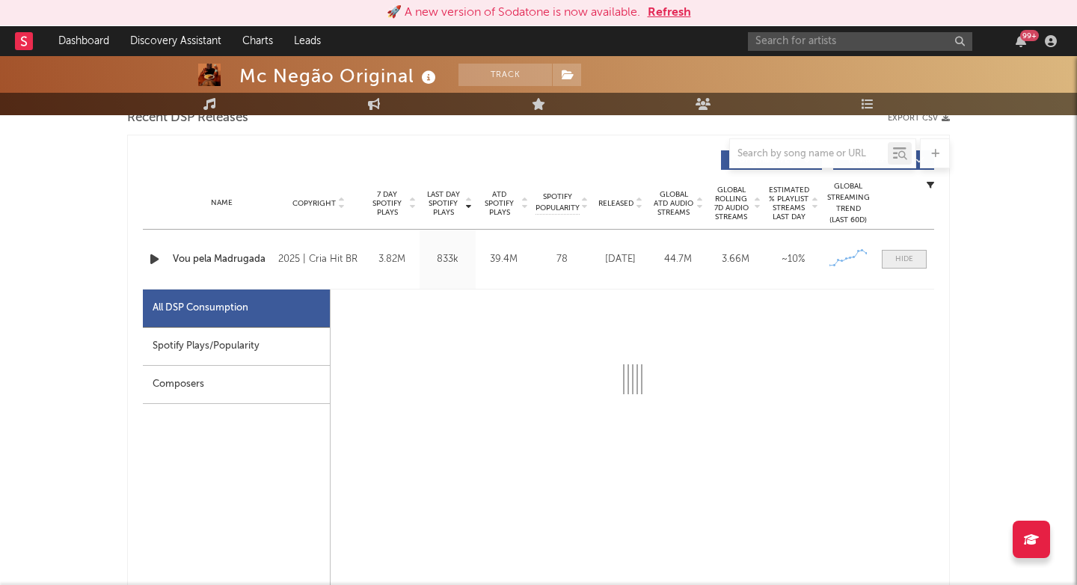
select select "6m"
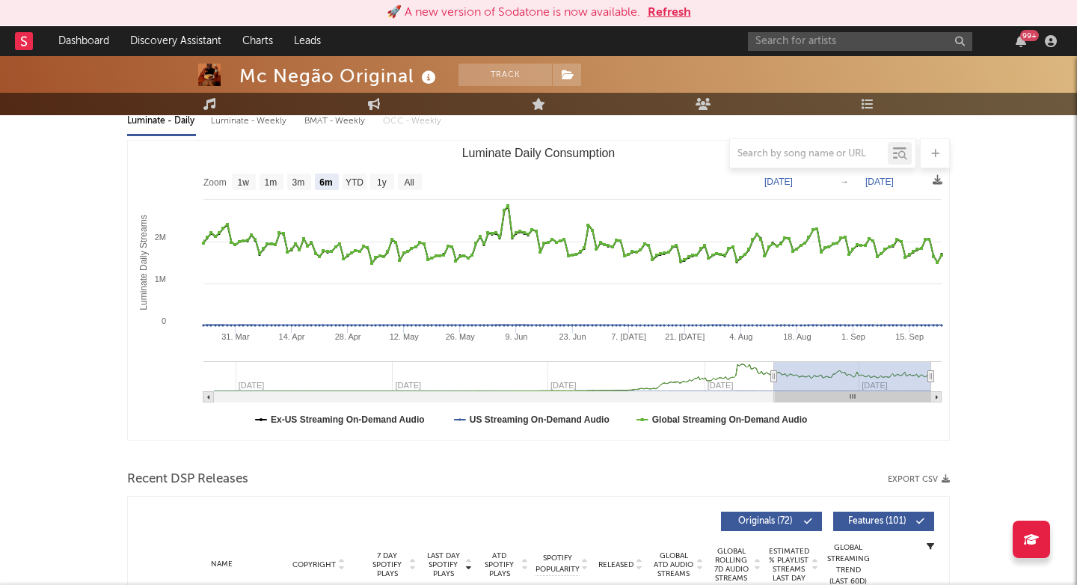
scroll to position [340, 0]
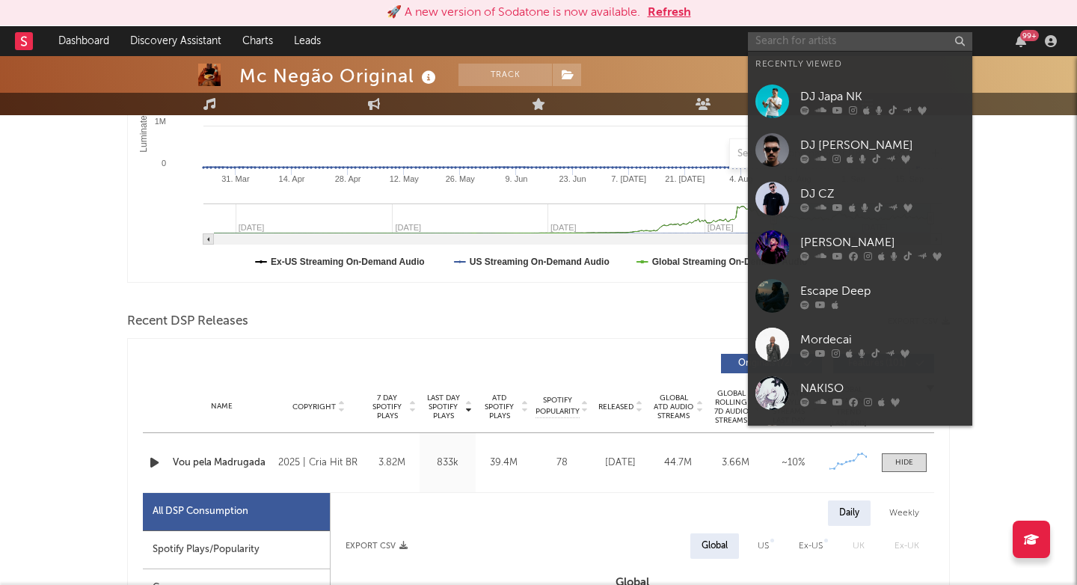
click at [787, 36] on input "text" at bounding box center [860, 41] width 224 height 19
paste input "https://open.spotify.com/intl-pt/track/4bK0eX2k4XvwLTNm0xoinz"
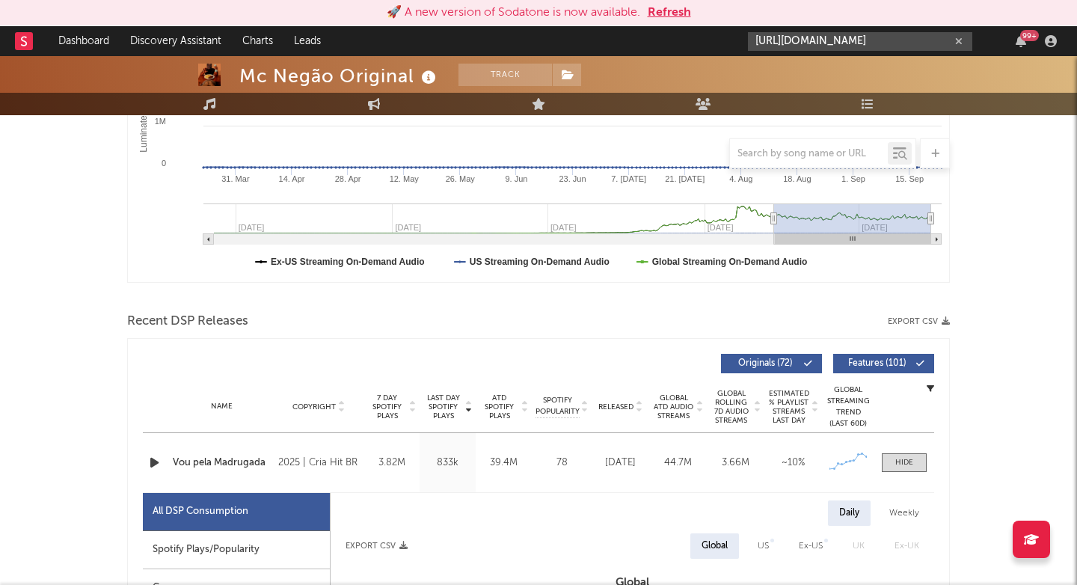
click at [831, 46] on input "https://open.spotify.com/intl-pt/track/4bK0eX2k4XvwLTNm0xoin" at bounding box center [860, 41] width 224 height 19
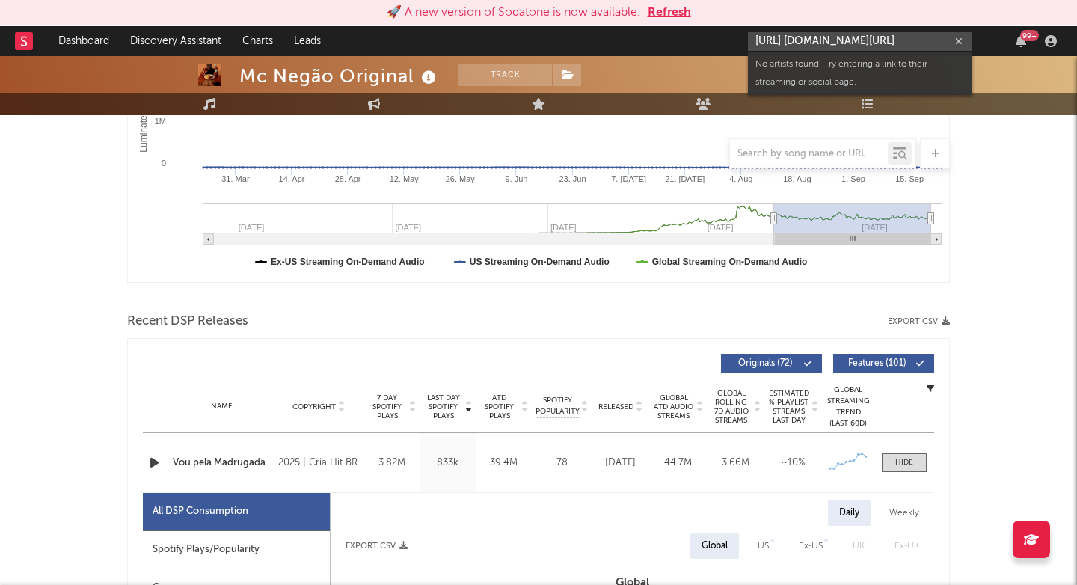
paste input "potify.com/intl-pt/track/4bK0eX2k4XvwLTNm0xoinz"
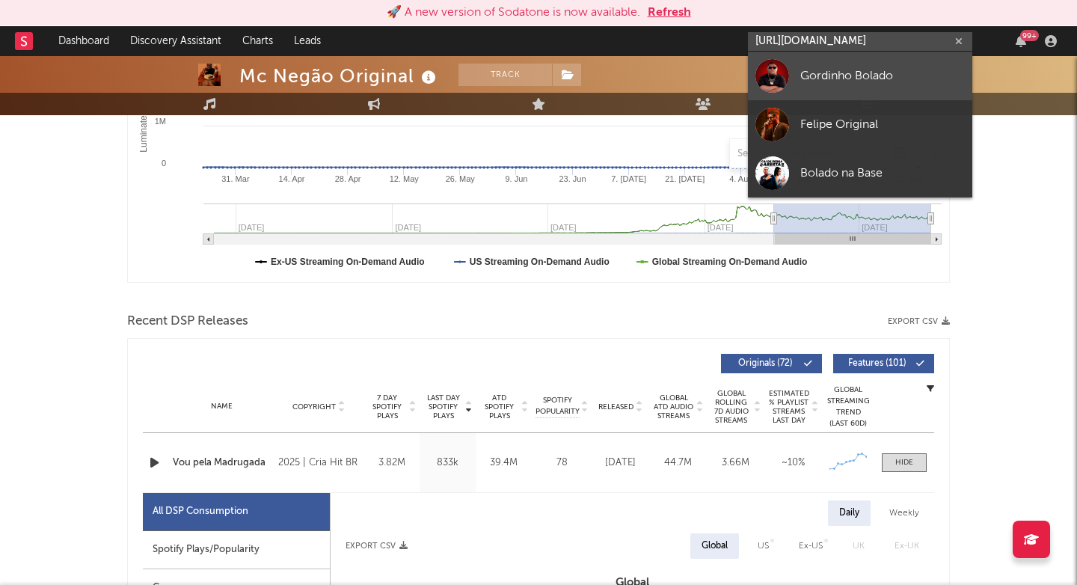
type input "https://open.spotify.com/intl-pt/track/4bK0eX2k4XvwLTNm0xoinz"
click at [858, 60] on link "Gordinho Bolado" at bounding box center [860, 76] width 224 height 49
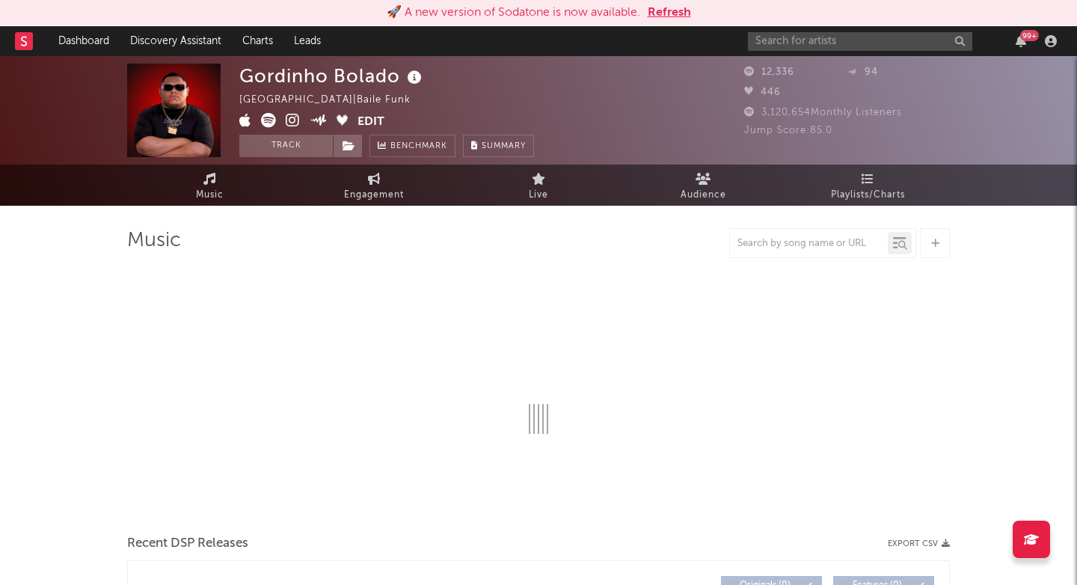
select select "1w"
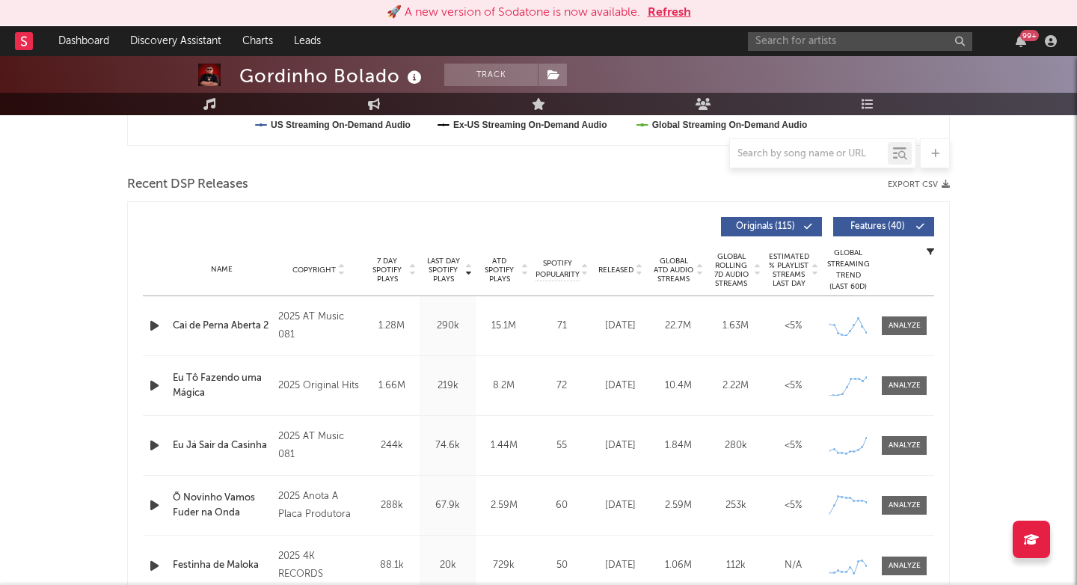
scroll to position [477, 0]
click at [445, 265] on span "Last Day Spotify Plays" at bounding box center [443, 269] width 40 height 27
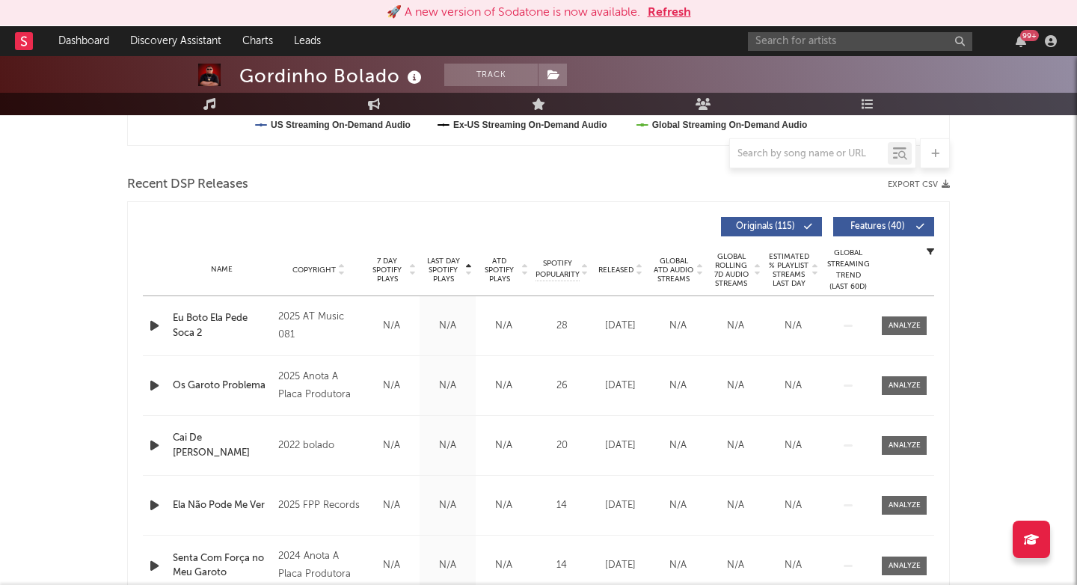
click at [445, 265] on span "Last Day Spotify Plays" at bounding box center [443, 269] width 40 height 27
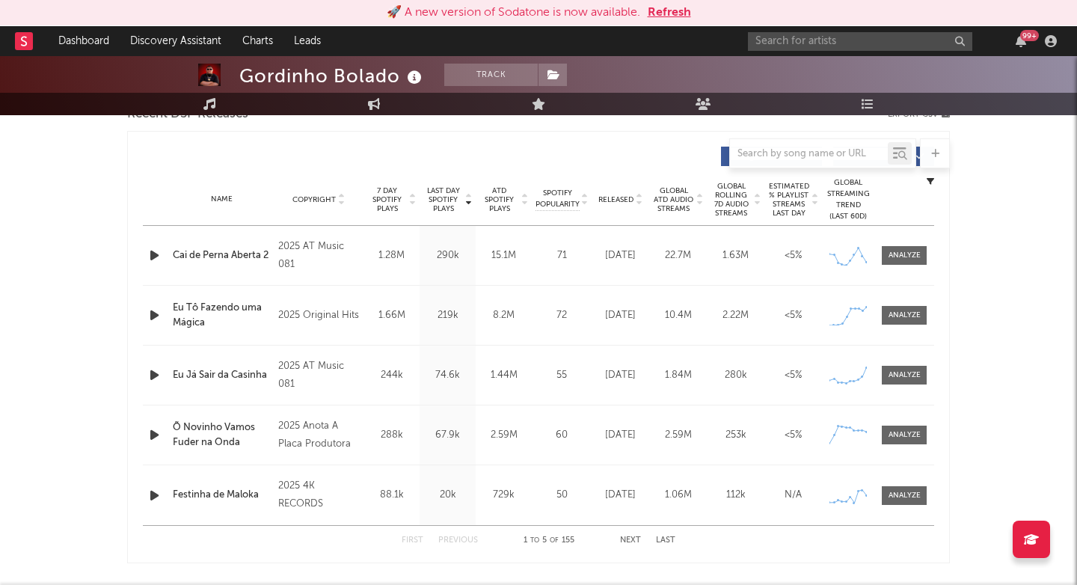
scroll to position [550, 0]
click at [918, 313] on div at bounding box center [904, 312] width 32 height 11
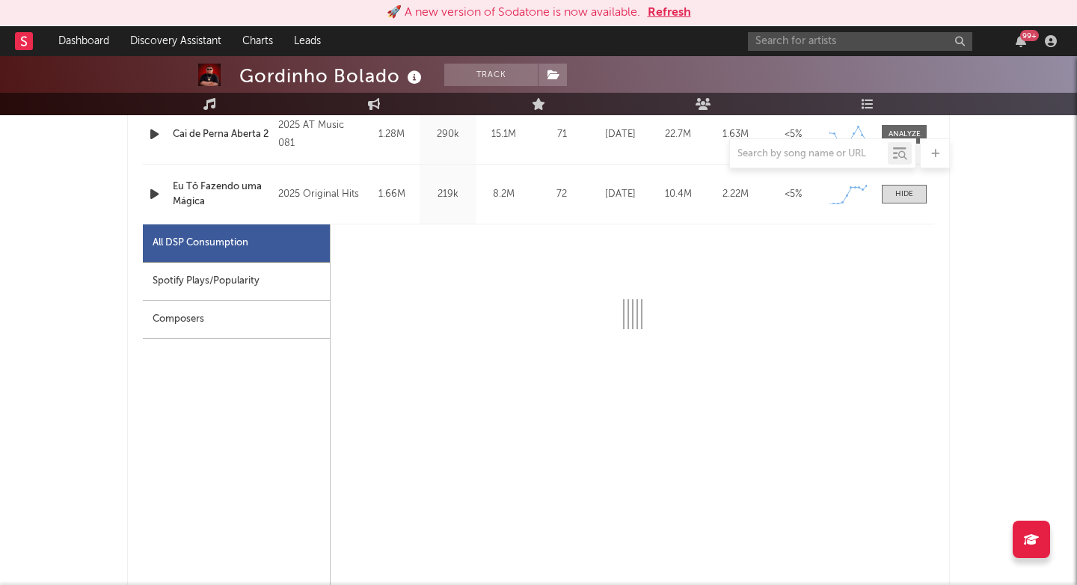
scroll to position [701, 0]
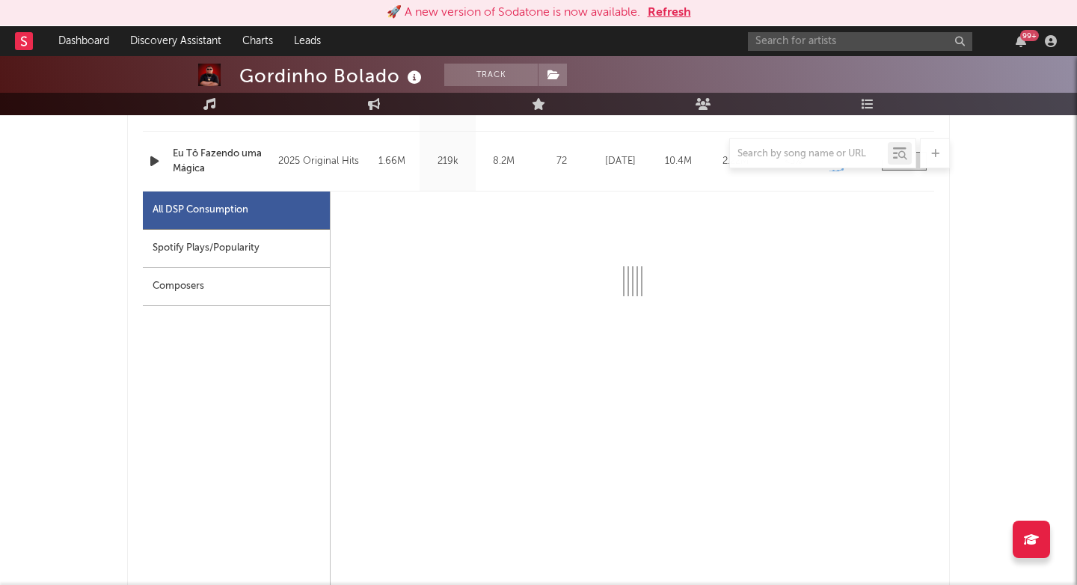
select select "1w"
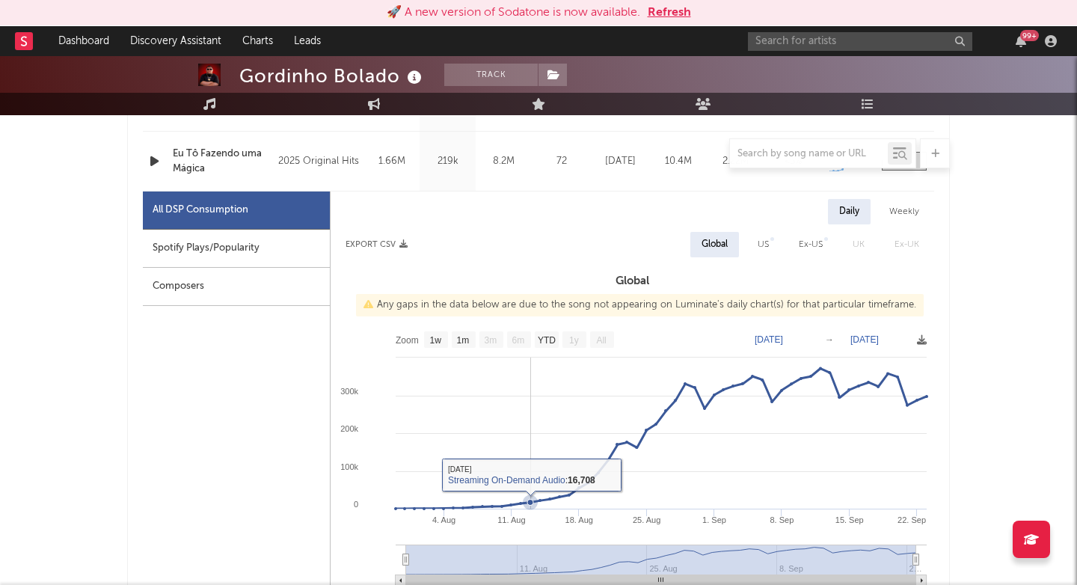
scroll to position [700, 0]
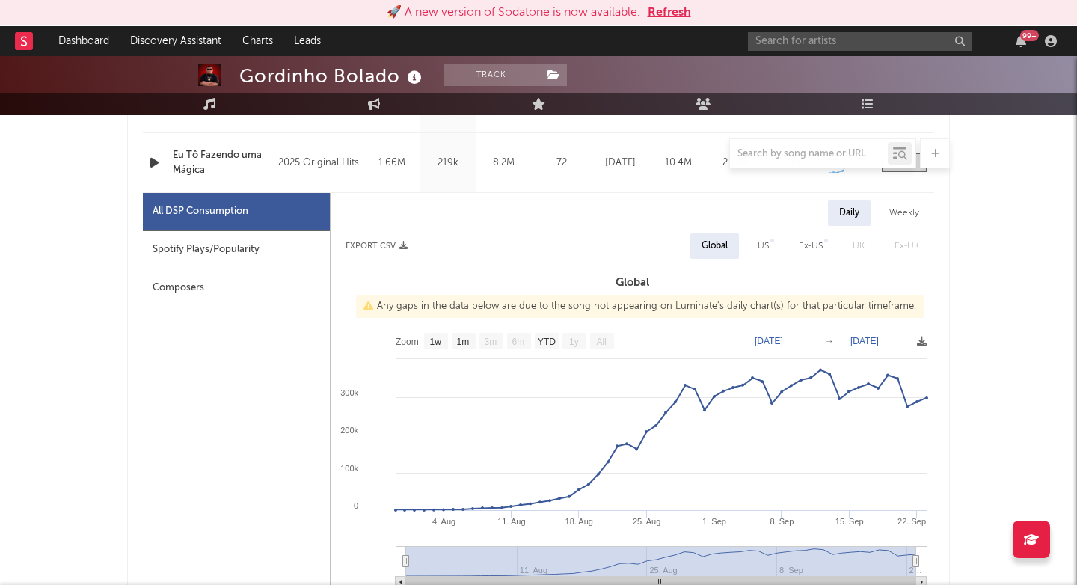
click at [31, 39] on rect at bounding box center [24, 41] width 18 height 18
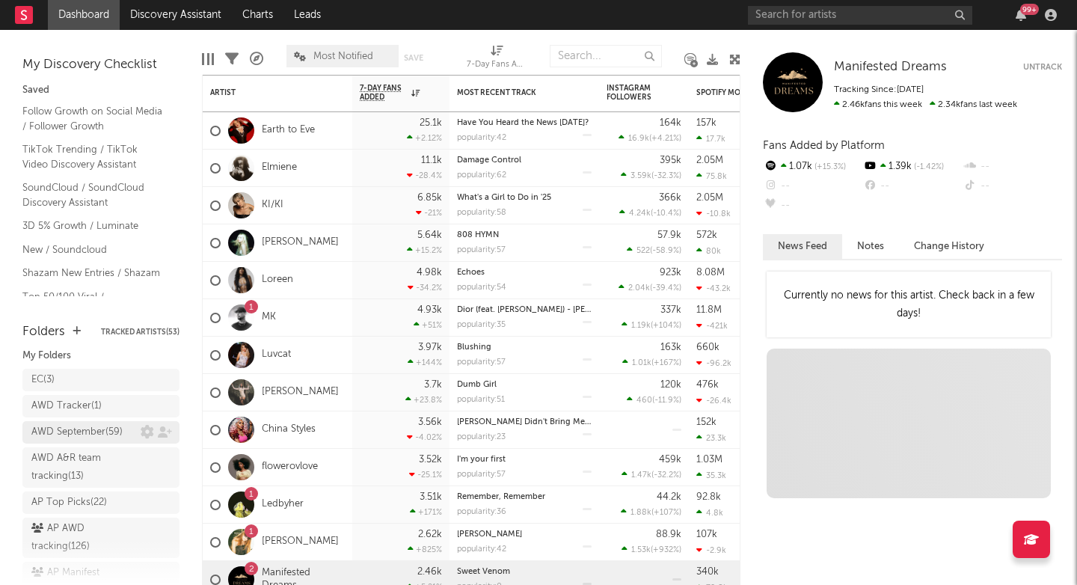
scroll to position [48, 0]
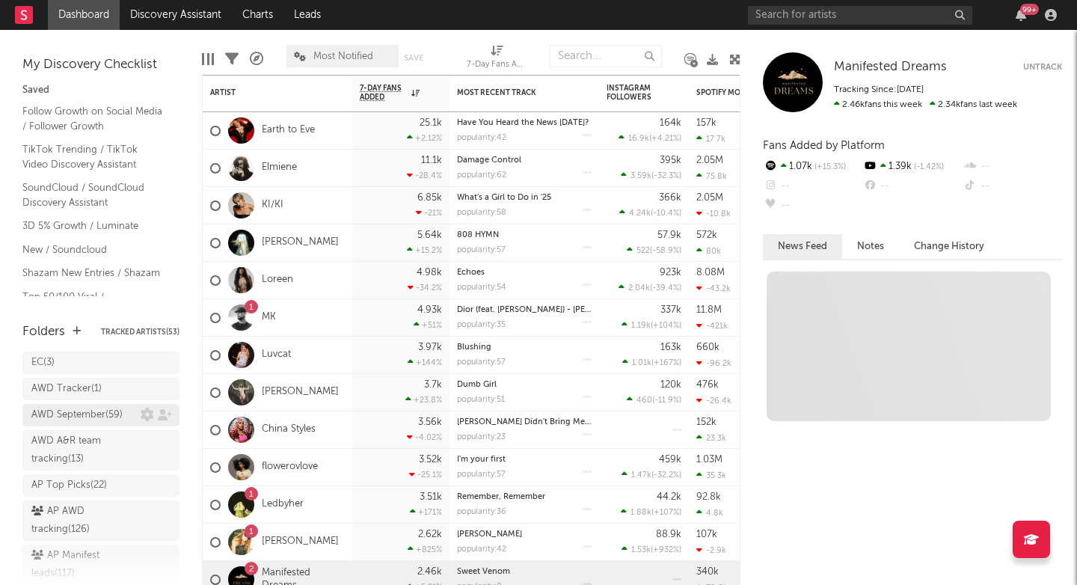
click at [99, 416] on div "AWD September ( 59 )" at bounding box center [76, 415] width 91 height 18
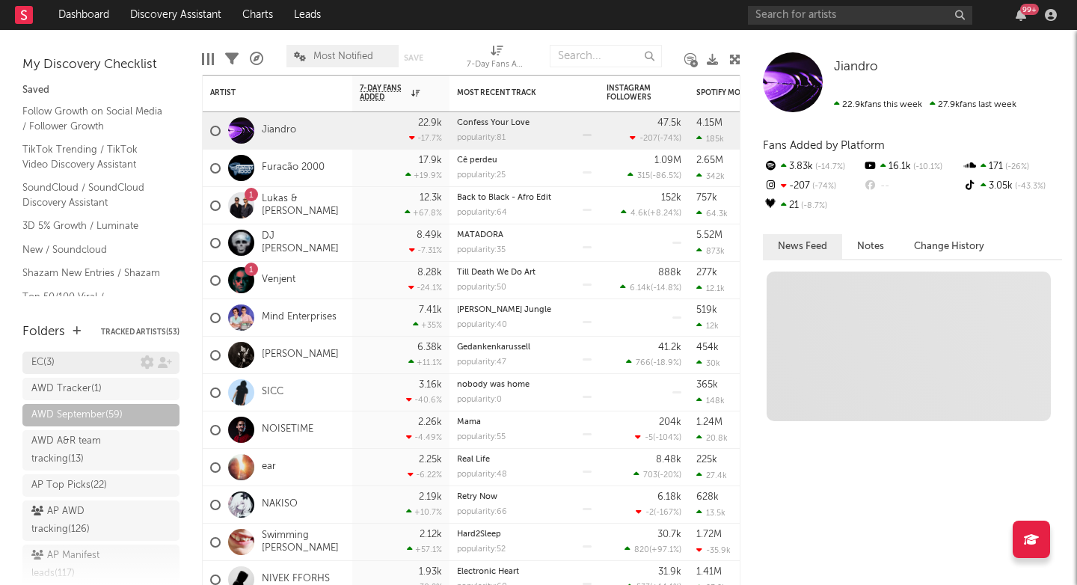
click at [108, 359] on div "EC ( 3 )" at bounding box center [85, 363] width 109 height 18
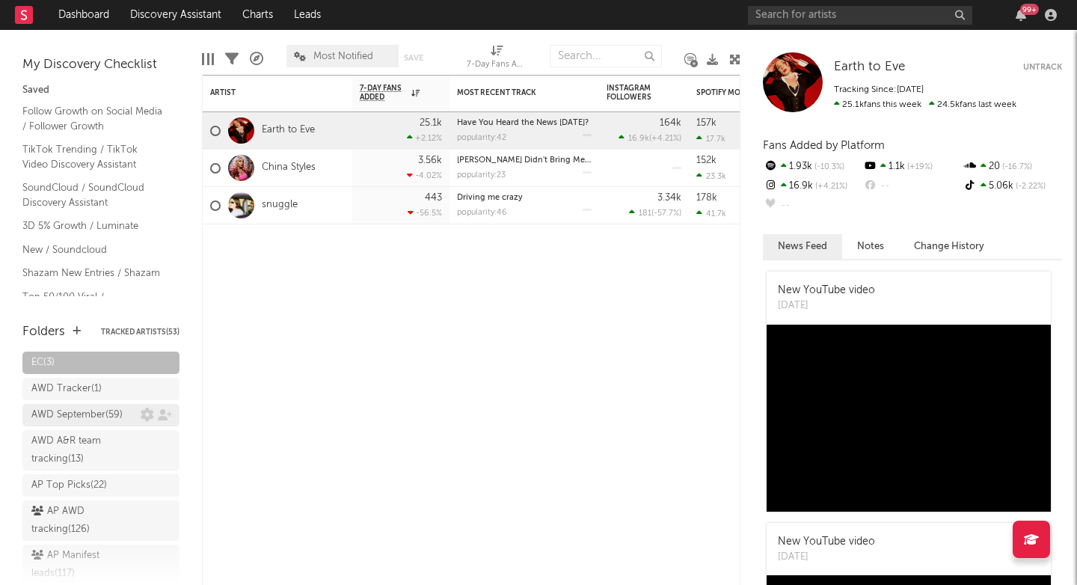
click at [106, 408] on div "AWD September ( 59 )" at bounding box center [76, 415] width 91 height 18
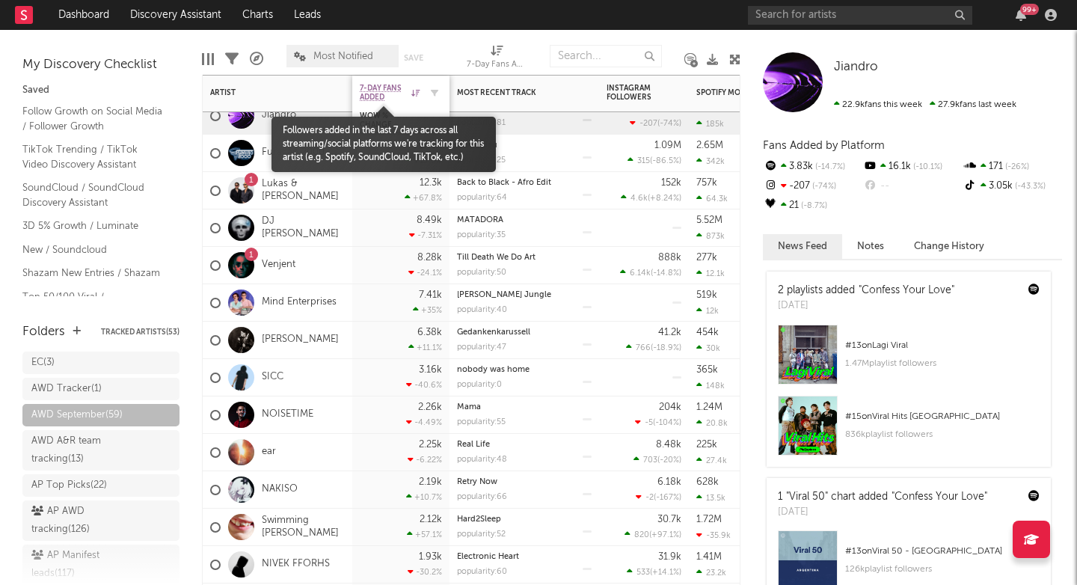
click at [391, 98] on span "7-Day Fans Added" at bounding box center [384, 93] width 48 height 18
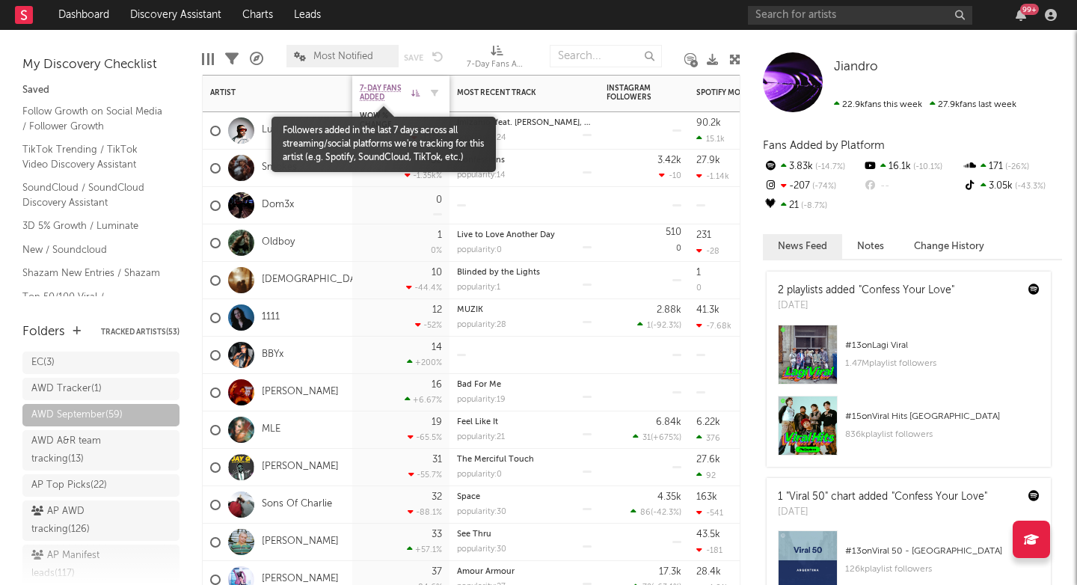
click at [370, 90] on span "7-Day Fans Added" at bounding box center [384, 93] width 48 height 18
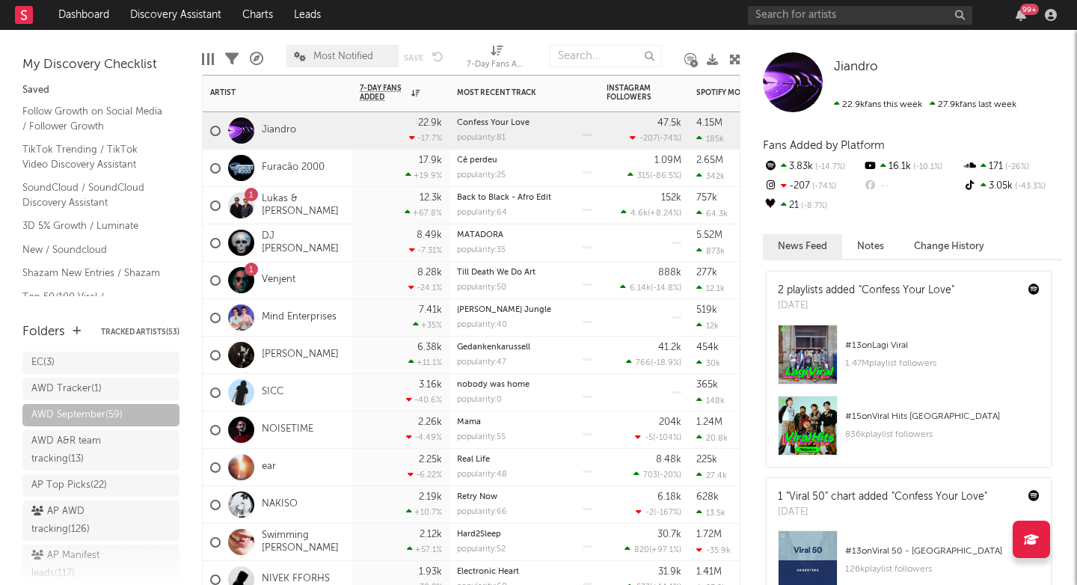
click at [234, 60] on icon at bounding box center [231, 58] width 13 height 13
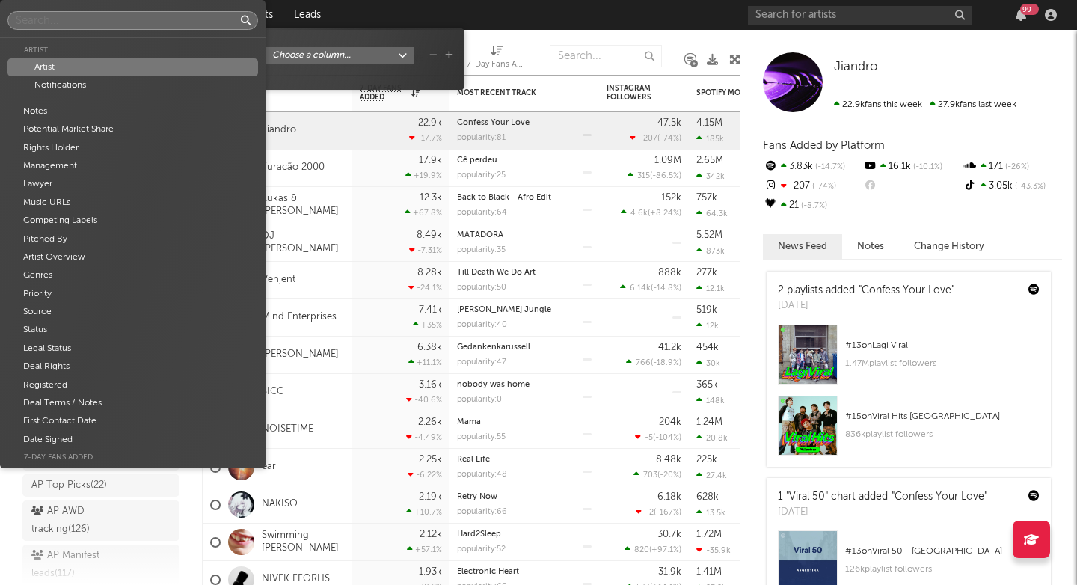
click at [305, 57] on body "Dashboard Discovery Assistant Charts Leads 99 + Notifications Settings Mark all…" at bounding box center [538, 292] width 1077 height 585
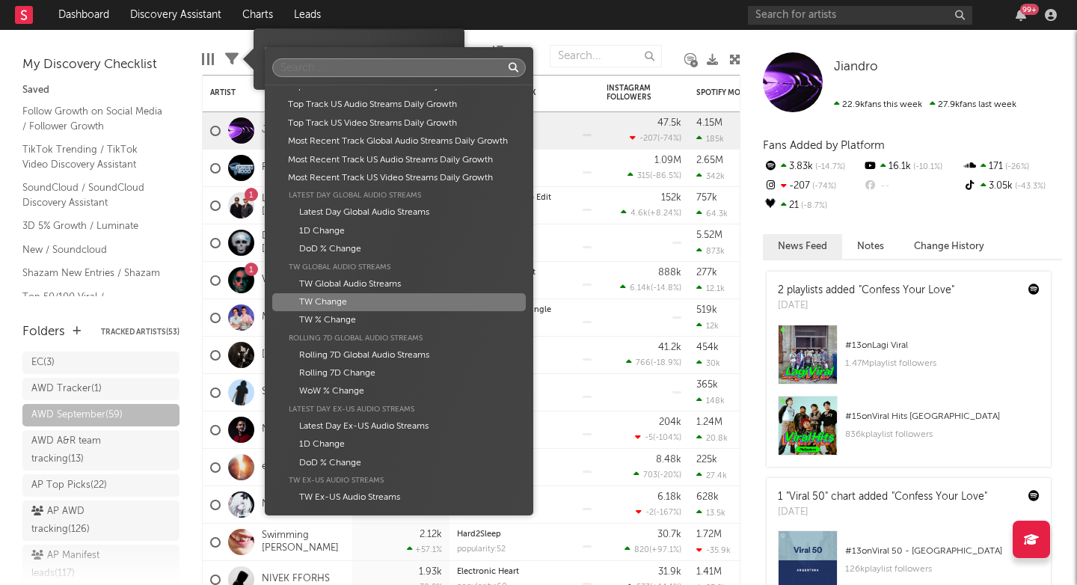
scroll to position [895, 0]
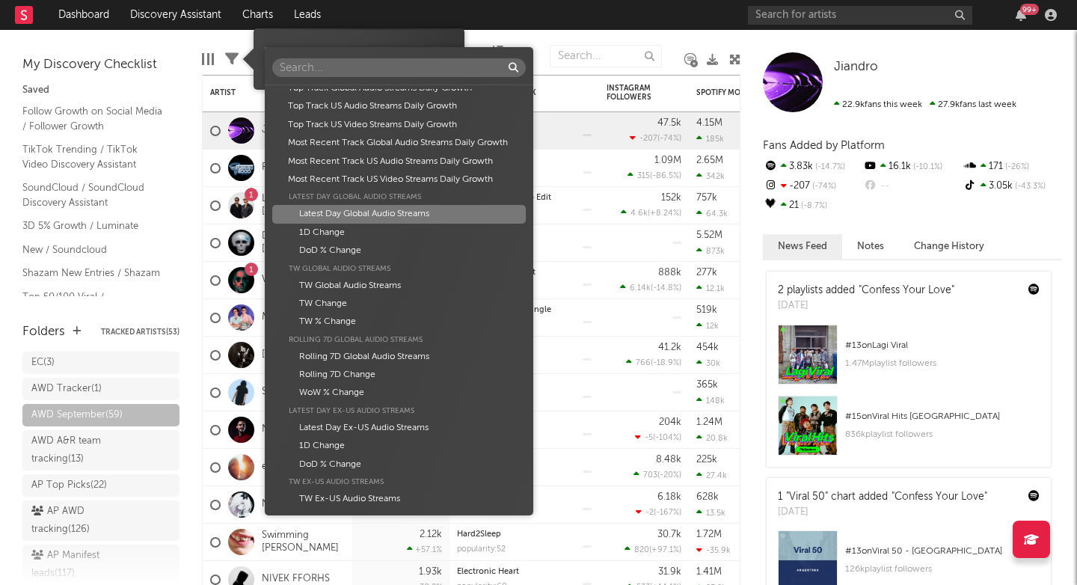
click at [350, 205] on div "Latest Day Global Audio Streams" at bounding box center [398, 214] width 253 height 18
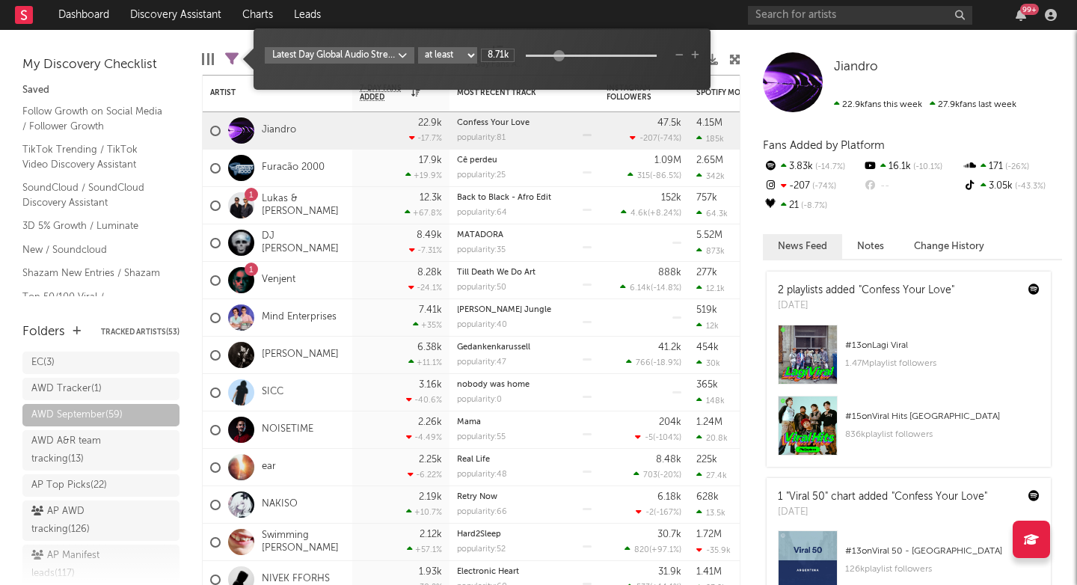
type input "6.69k"
drag, startPoint x: 528, startPoint y: 51, endPoint x: 471, endPoint y: 77, distance: 62.6
click at [471, 77] on div "Latest Day Global Audio Streams at least at most between 6.69k" at bounding box center [482, 64] width 434 height 35
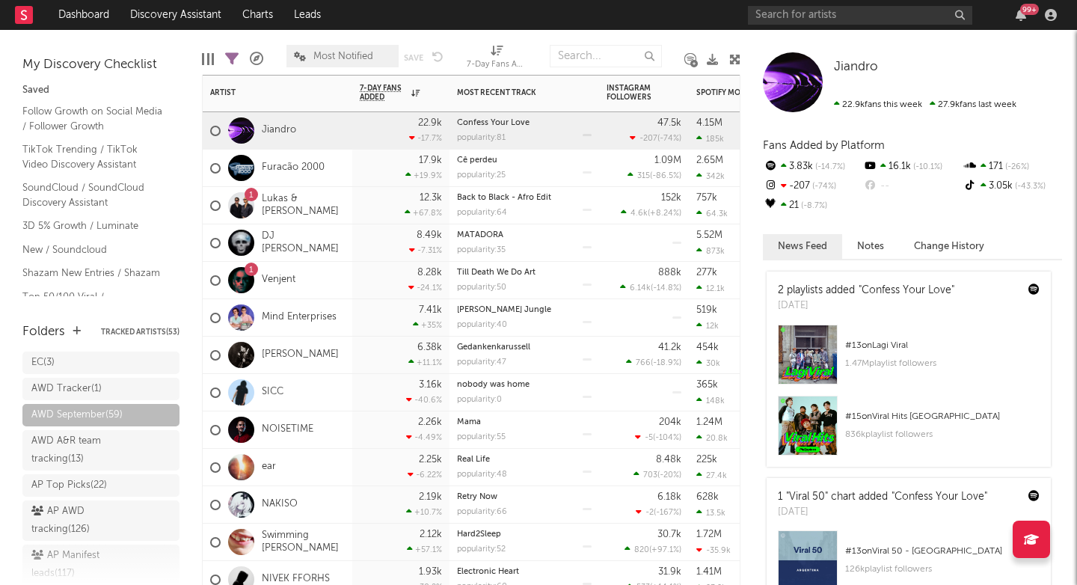
click at [411, 138] on icon at bounding box center [412, 137] width 6 height 9
click at [232, 52] on icon at bounding box center [231, 58] width 13 height 13
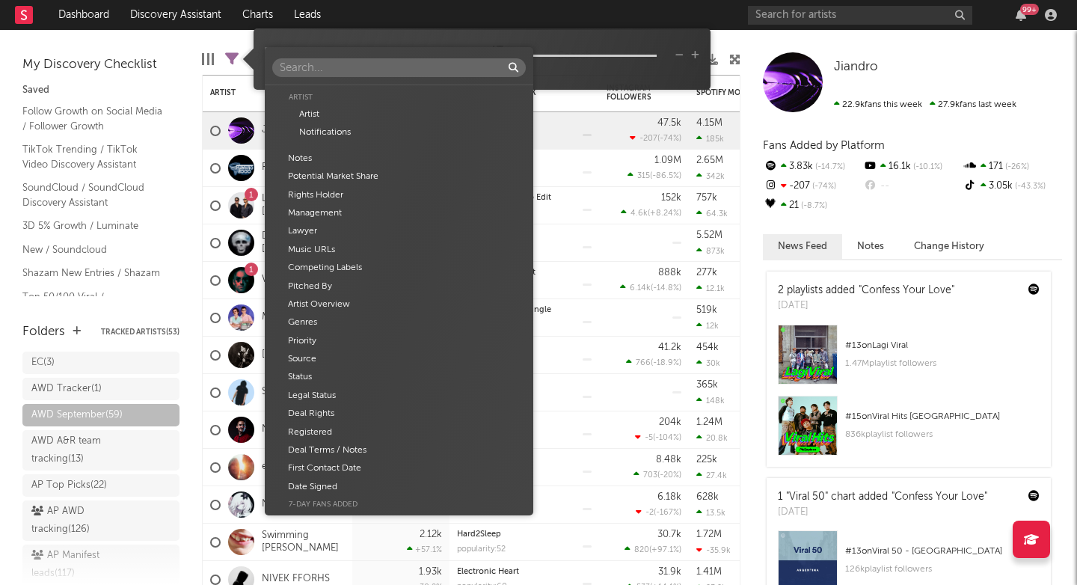
click at [339, 53] on body "Dashboard Discovery Assistant Charts Leads 99 + Notifications Settings Mark all…" at bounding box center [538, 292] width 1077 height 585
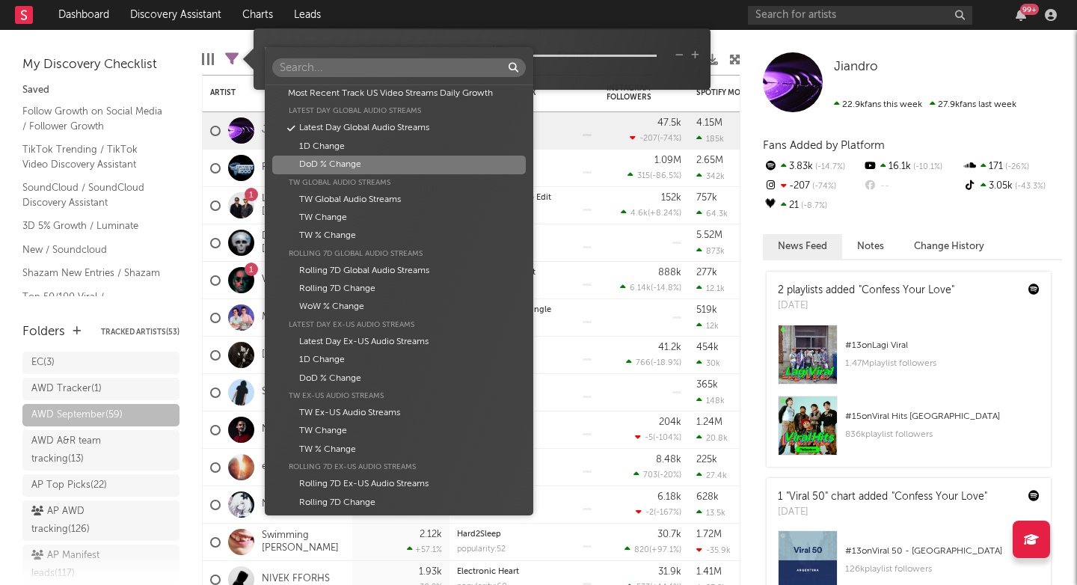
click at [340, 156] on div "DoD % Change" at bounding box center [398, 165] width 253 height 18
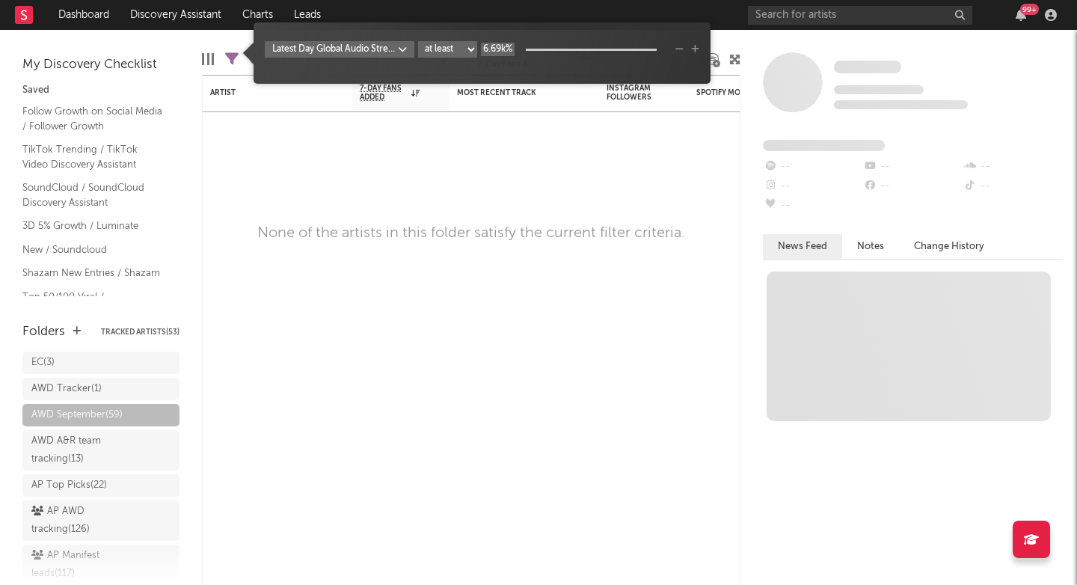
click at [489, 46] on input "6.69k%" at bounding box center [498, 49] width 34 height 13
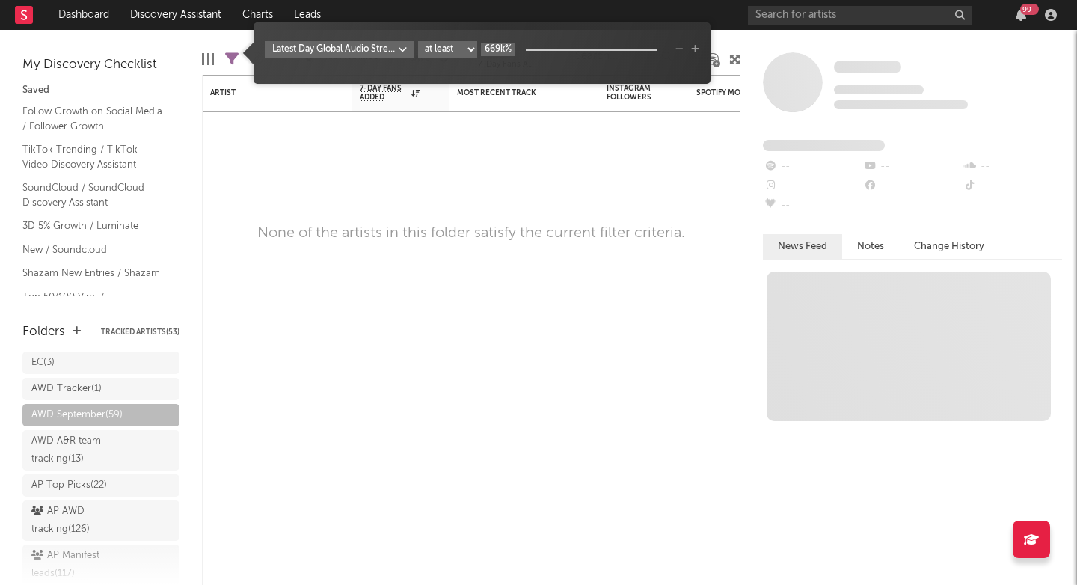
type input "669k%"
click at [399, 220] on div "Artist Notifications 7-Day Fans Added WoW % Change Most Recent Track Popularity…" at bounding box center [471, 330] width 538 height 510
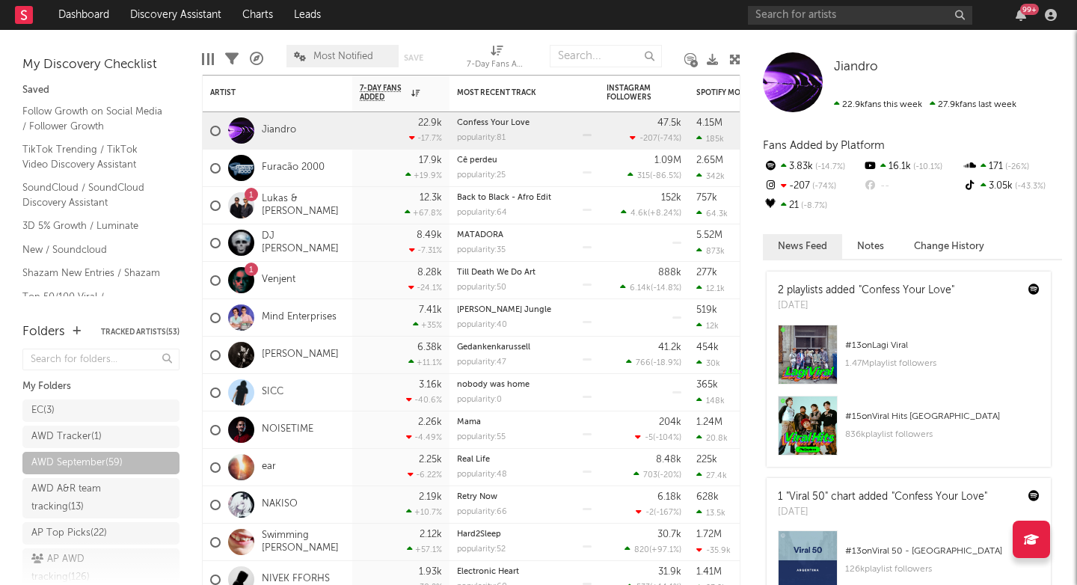
click at [485, 62] on div "7-Day Fans Added (7-Day Fans Added)" at bounding box center [497, 65] width 60 height 18
select select "-1"
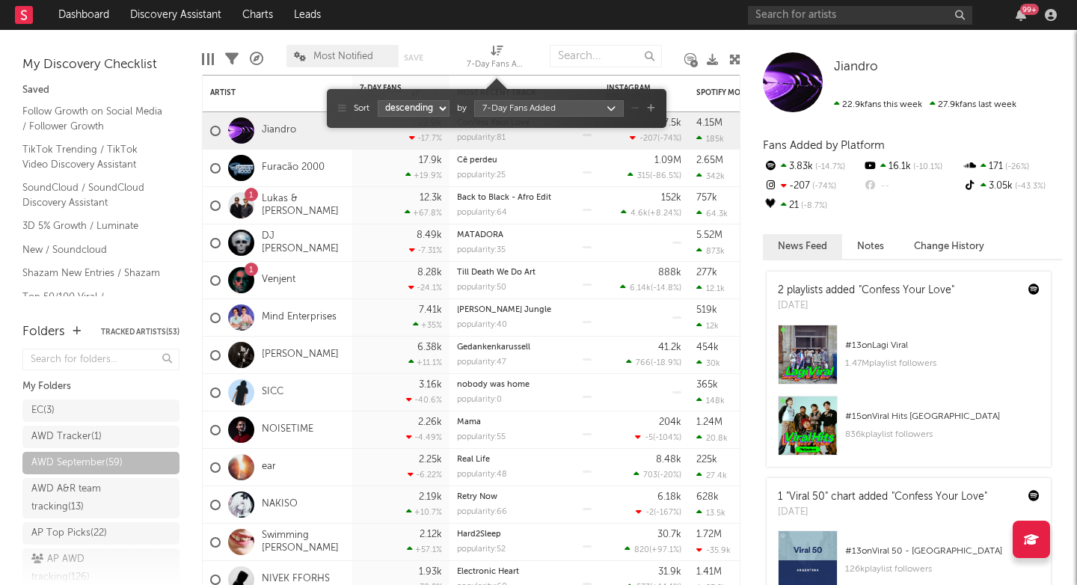
click at [494, 108] on body "Dashboard Discovery Assistant Charts Leads 99 + Notifications Settings Mark all…" at bounding box center [538, 292] width 1077 height 585
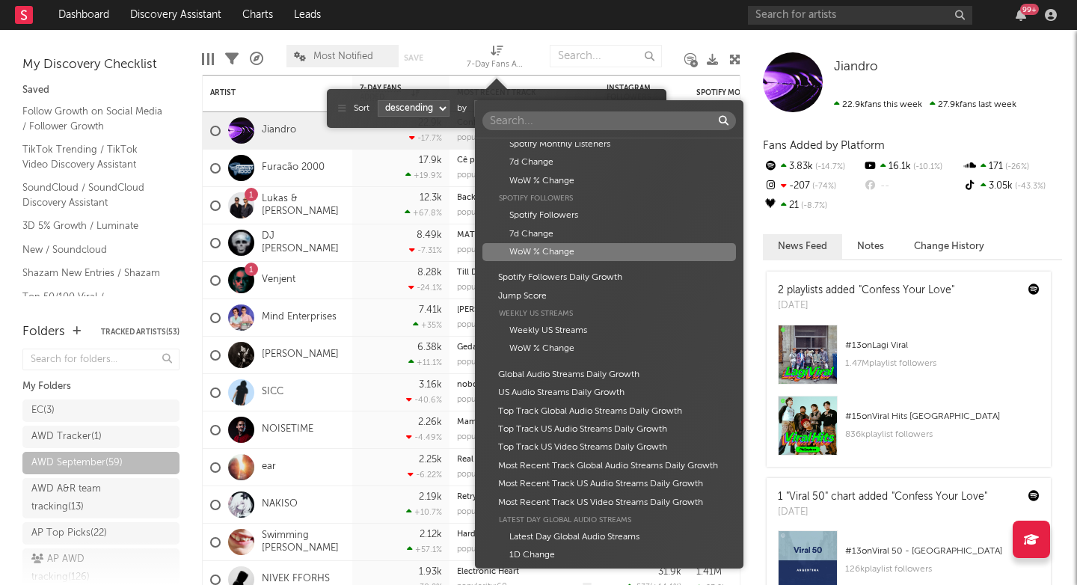
scroll to position [608, 0]
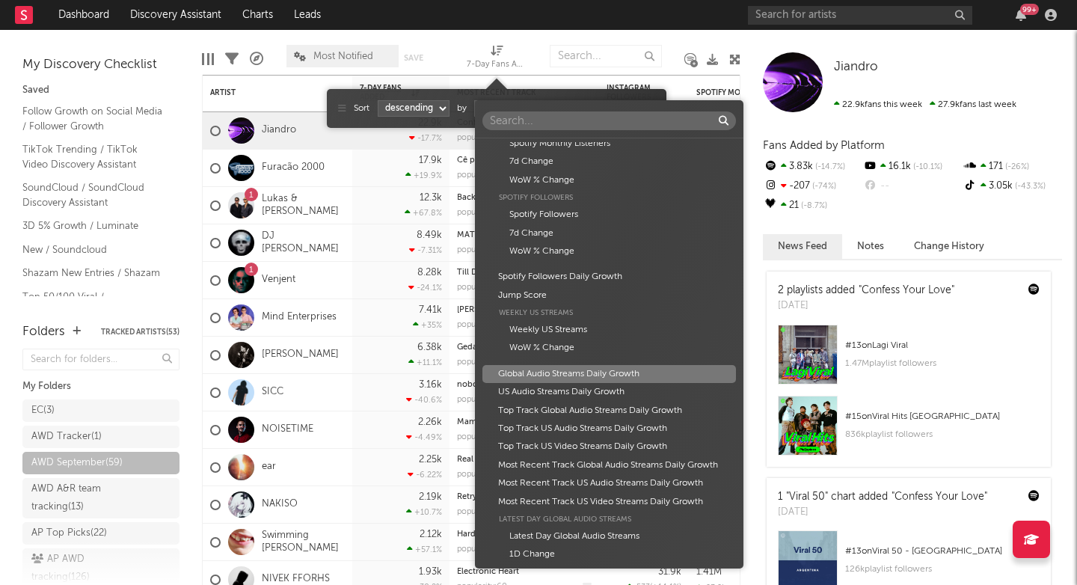
click at [554, 367] on div "Global Audio Streams Daily Growth" at bounding box center [608, 374] width 253 height 18
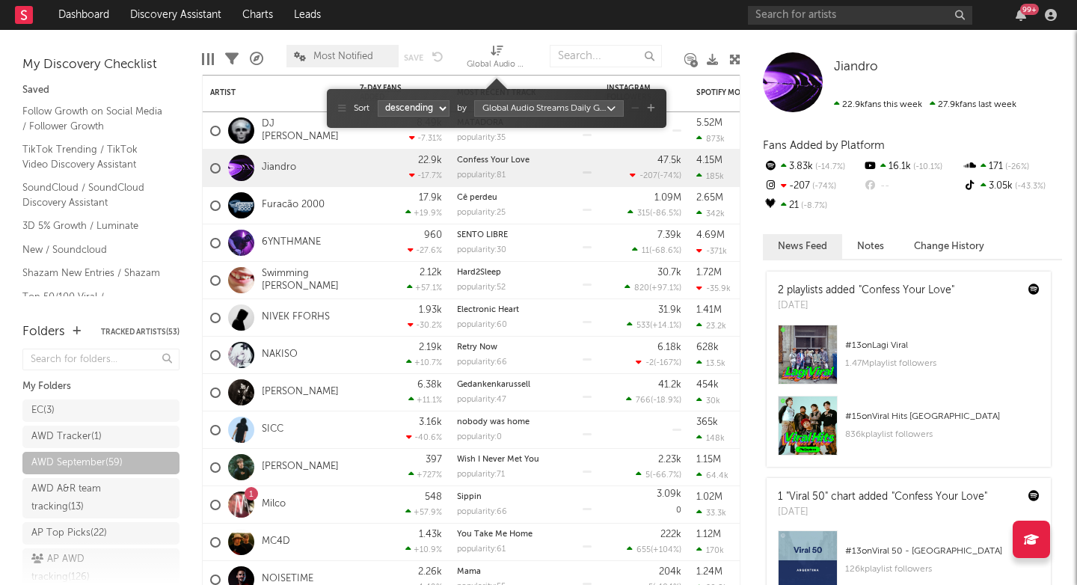
click at [247, 40] on div "Edit Columns Filters A&R Pipeline Most Notified Save Save as Global Audio Strea…" at bounding box center [471, 52] width 538 height 45
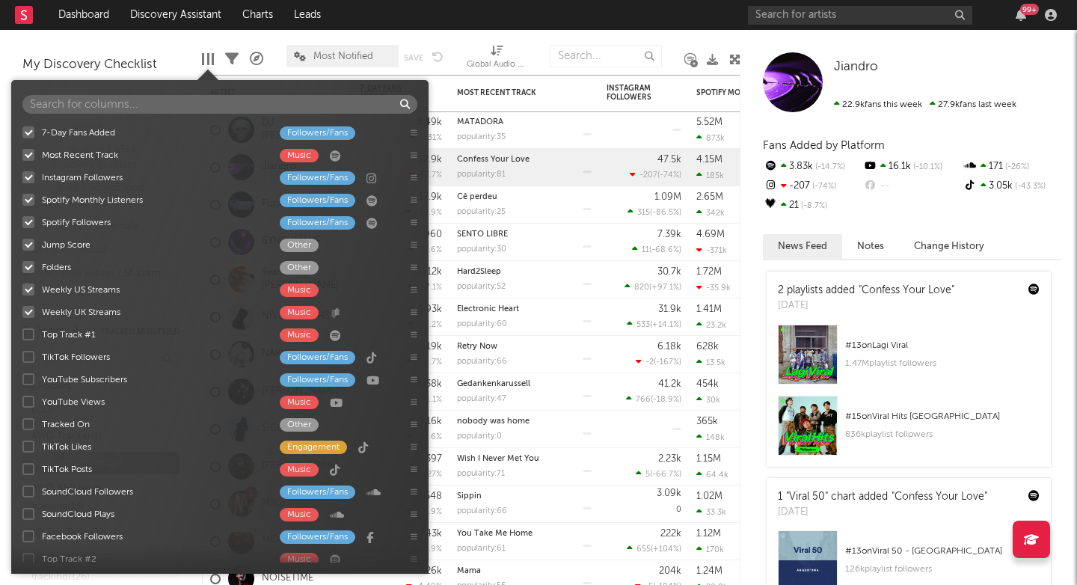
click at [209, 58] on div at bounding box center [208, 59] width 12 height 12
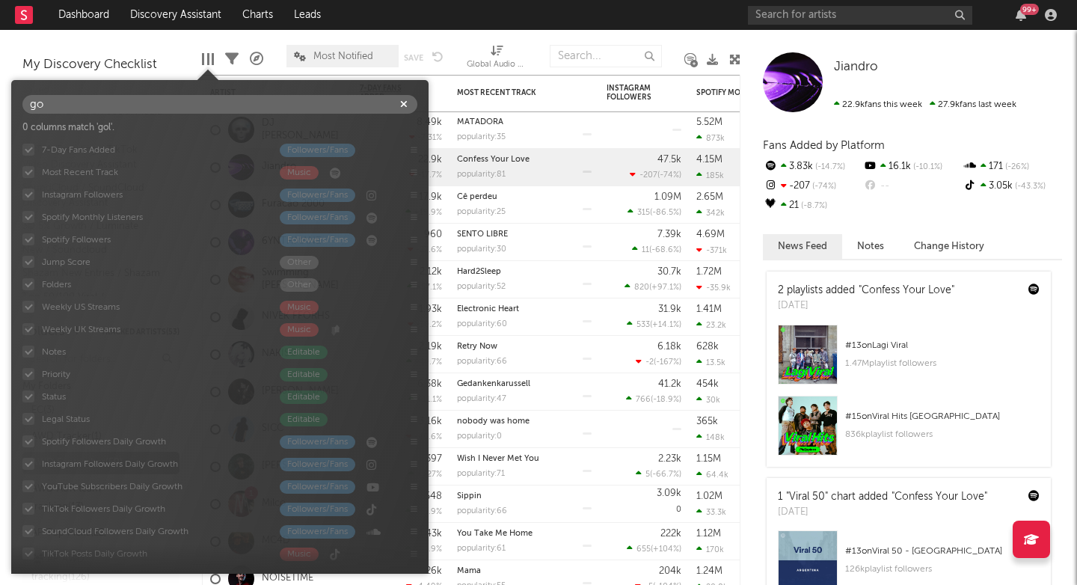
type input "g"
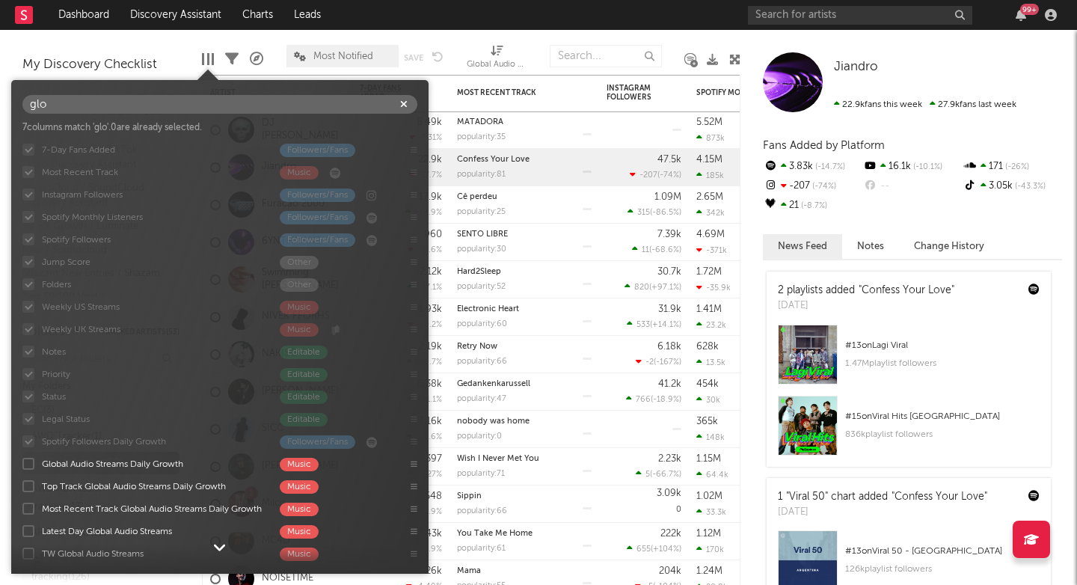
type input "glo"
click at [27, 465] on div at bounding box center [28, 464] width 12 height 12
click at [22, 465] on input "Global Audio Streams Daily Growth Music" at bounding box center [22, 463] width 0 height 15
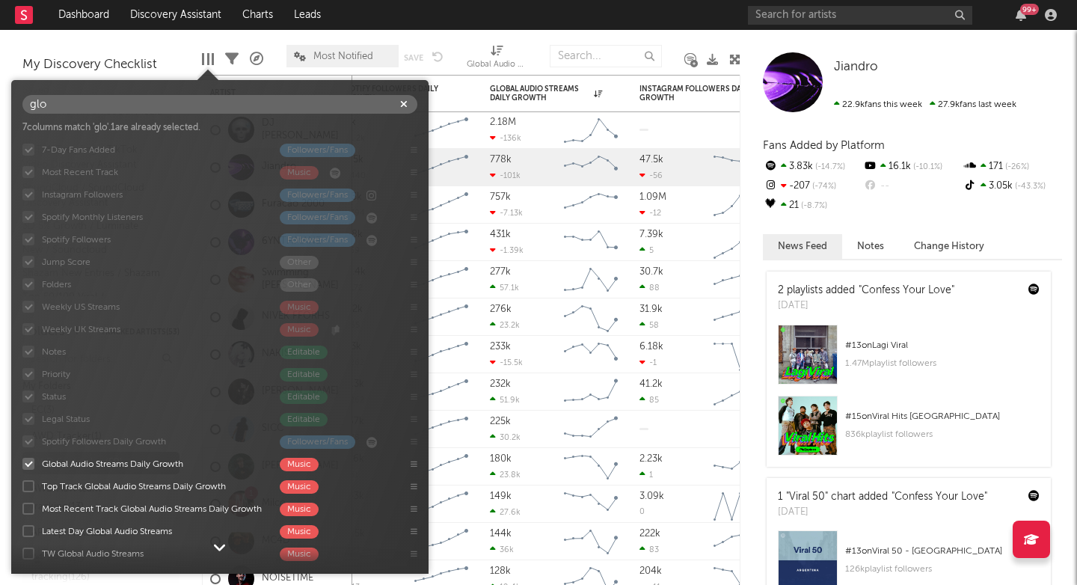
click at [541, 30] on div "Edit Columns Filters A&R Pipeline Most Notified Save Save as Global Audio Strea…" at bounding box center [471, 52] width 538 height 45
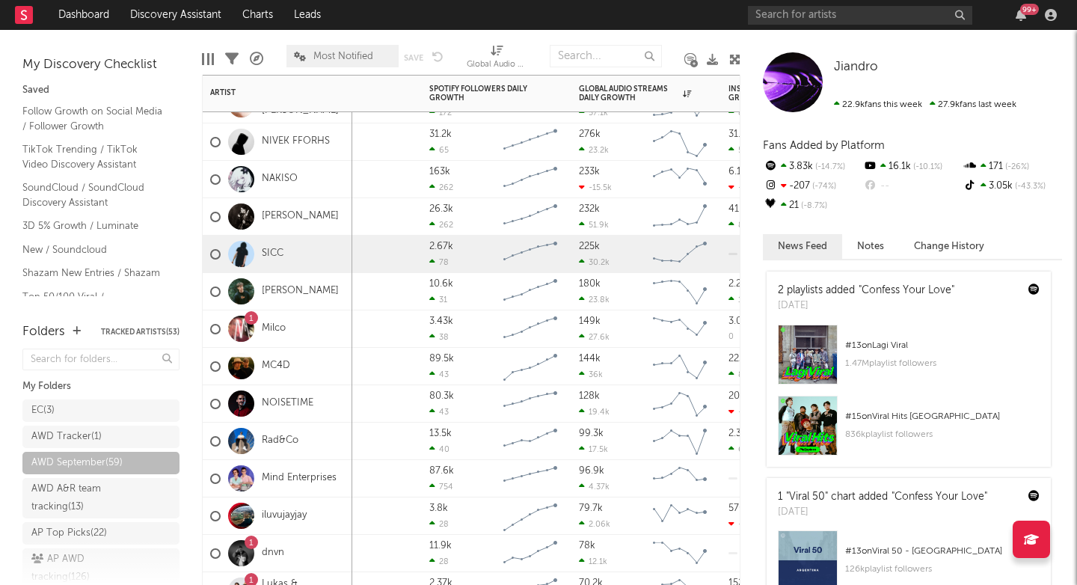
click at [300, 254] on div "SICC" at bounding box center [278, 254] width 150 height 37
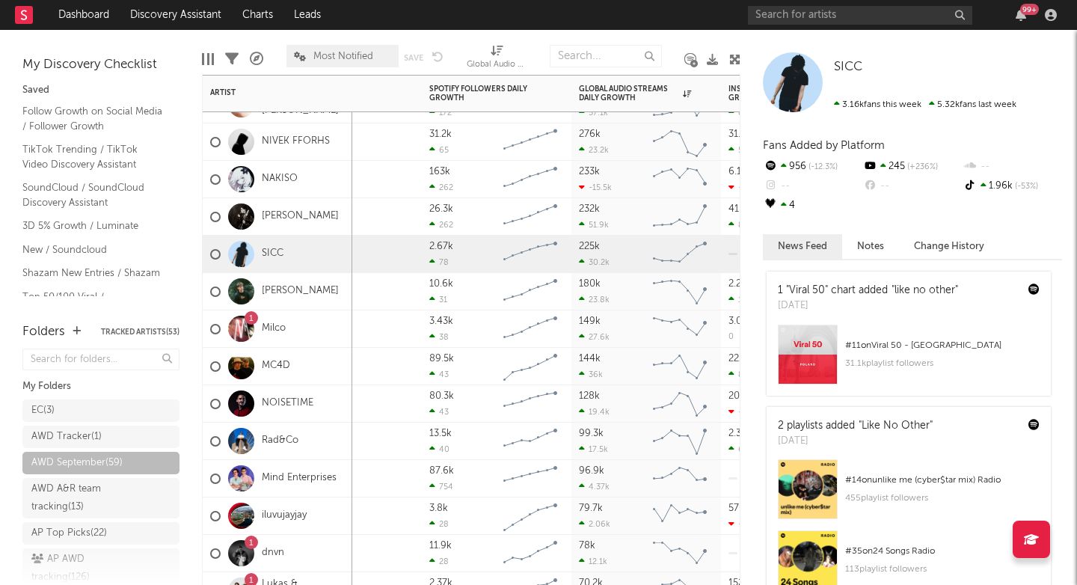
scroll to position [0, 0]
click at [275, 256] on link "SICC" at bounding box center [273, 254] width 22 height 13
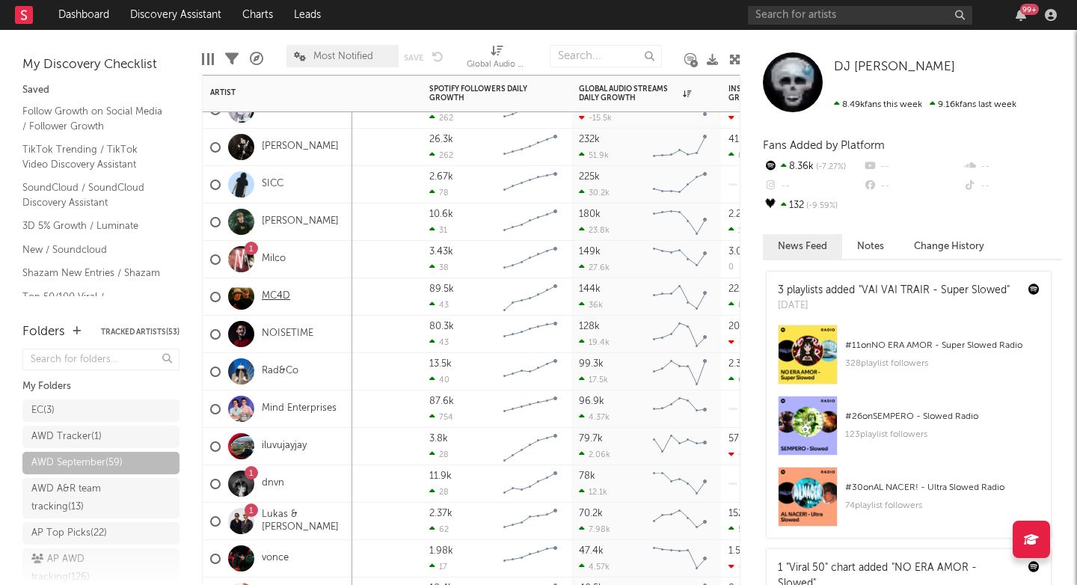
click at [276, 299] on link "MC4D" at bounding box center [276, 296] width 28 height 13
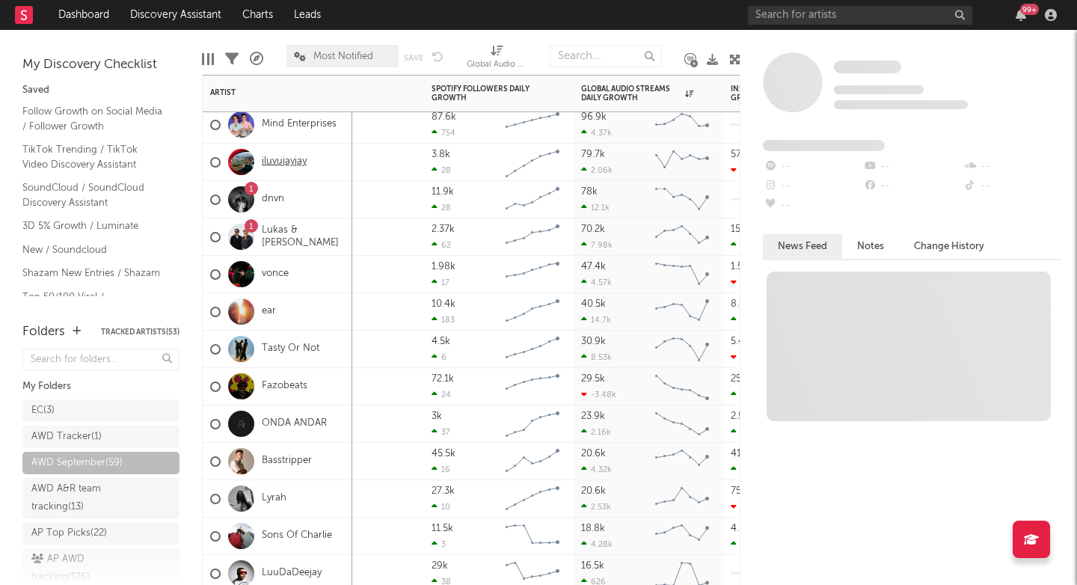
click at [286, 157] on link "iluvujayjay" at bounding box center [284, 162] width 45 height 13
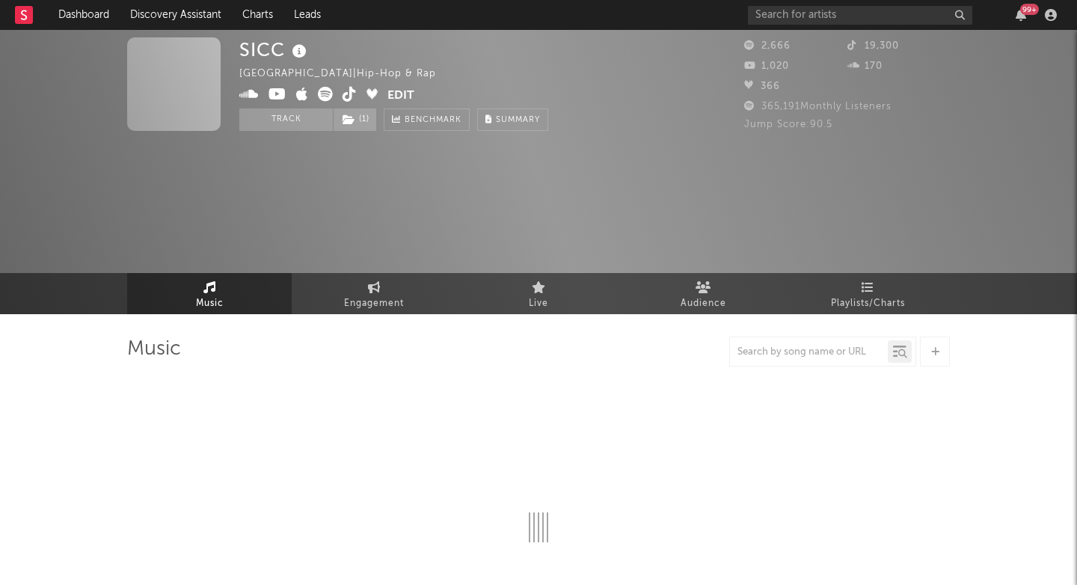
select select "1w"
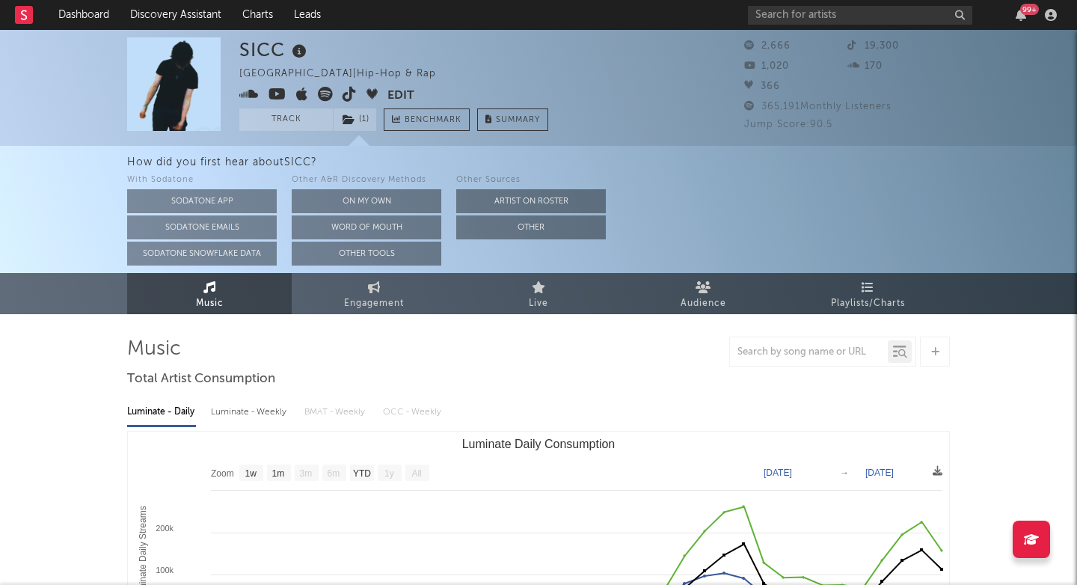
click at [260, 49] on div "SICC" at bounding box center [274, 49] width 71 height 25
copy div "SICC"
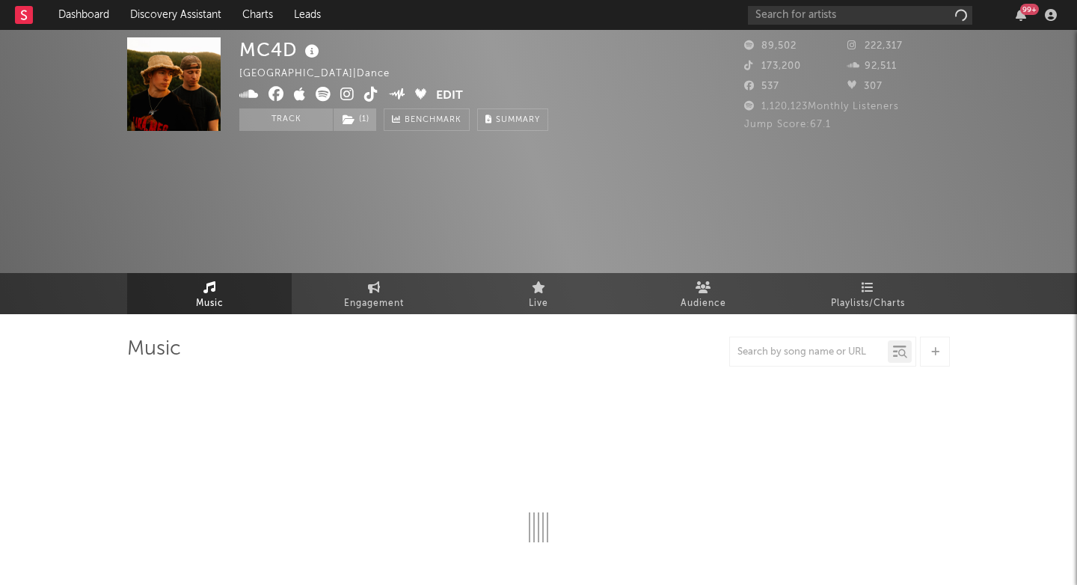
select select "6m"
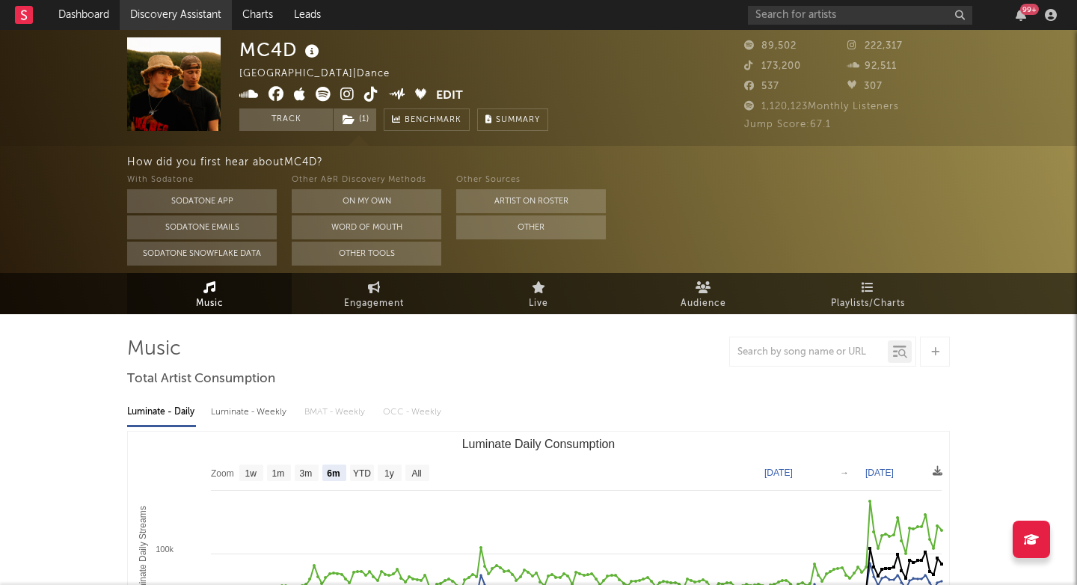
click at [221, 5] on link "Discovery Assistant" at bounding box center [176, 15] width 112 height 30
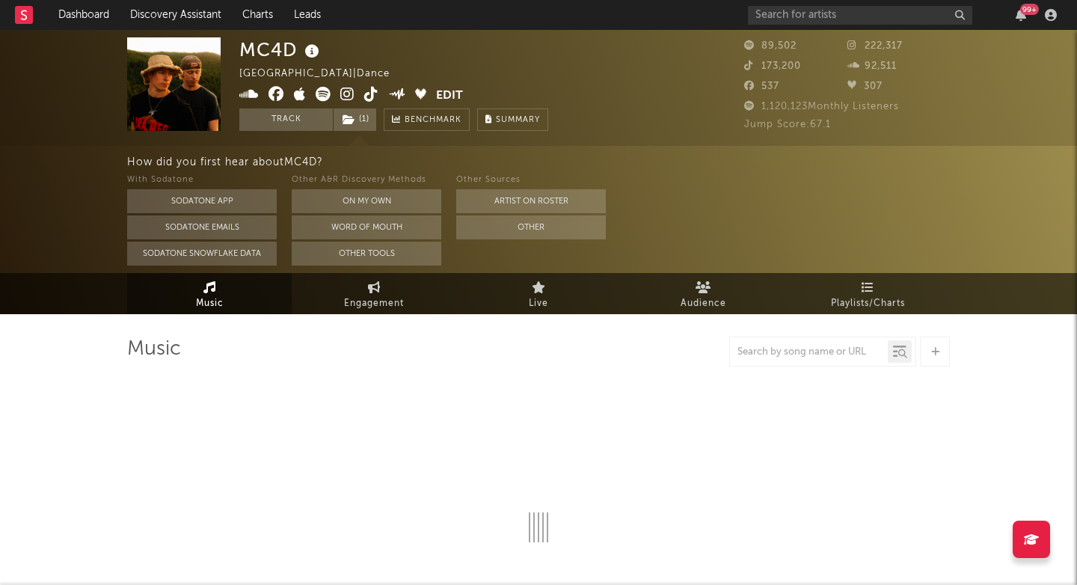
select select "6m"
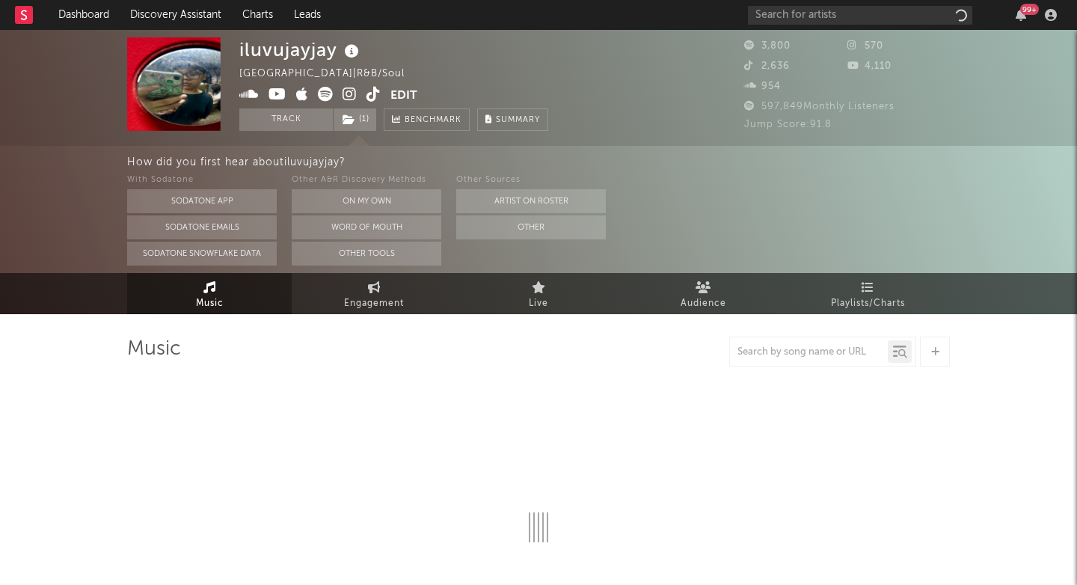
select select "1w"
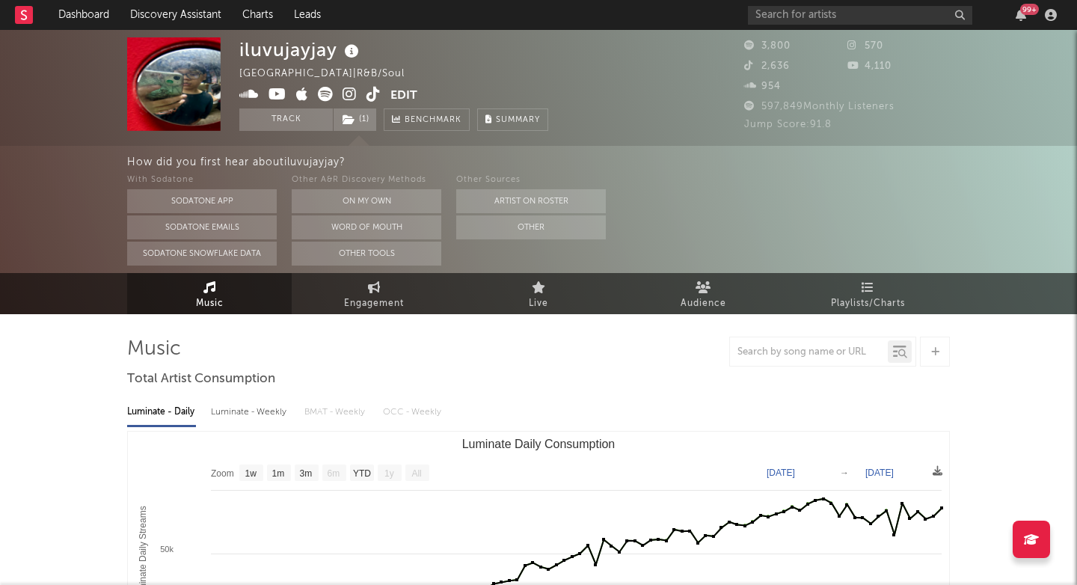
click at [270, 42] on div "iluvujayjay" at bounding box center [300, 49] width 123 height 25
copy div "iluvujayjay"
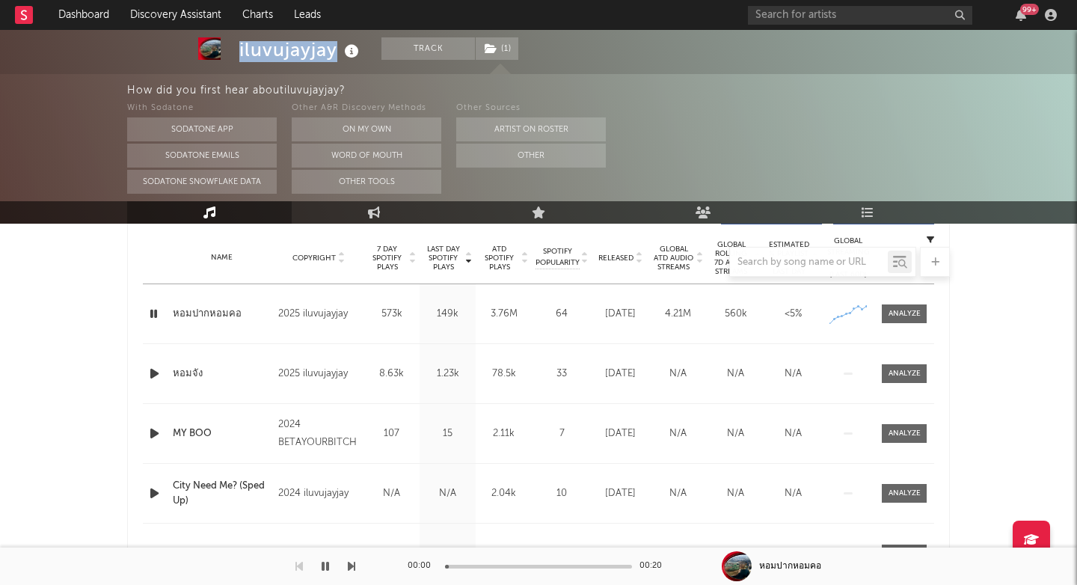
scroll to position [571, 0]
